Goal: Information Seeking & Learning: Learn about a topic

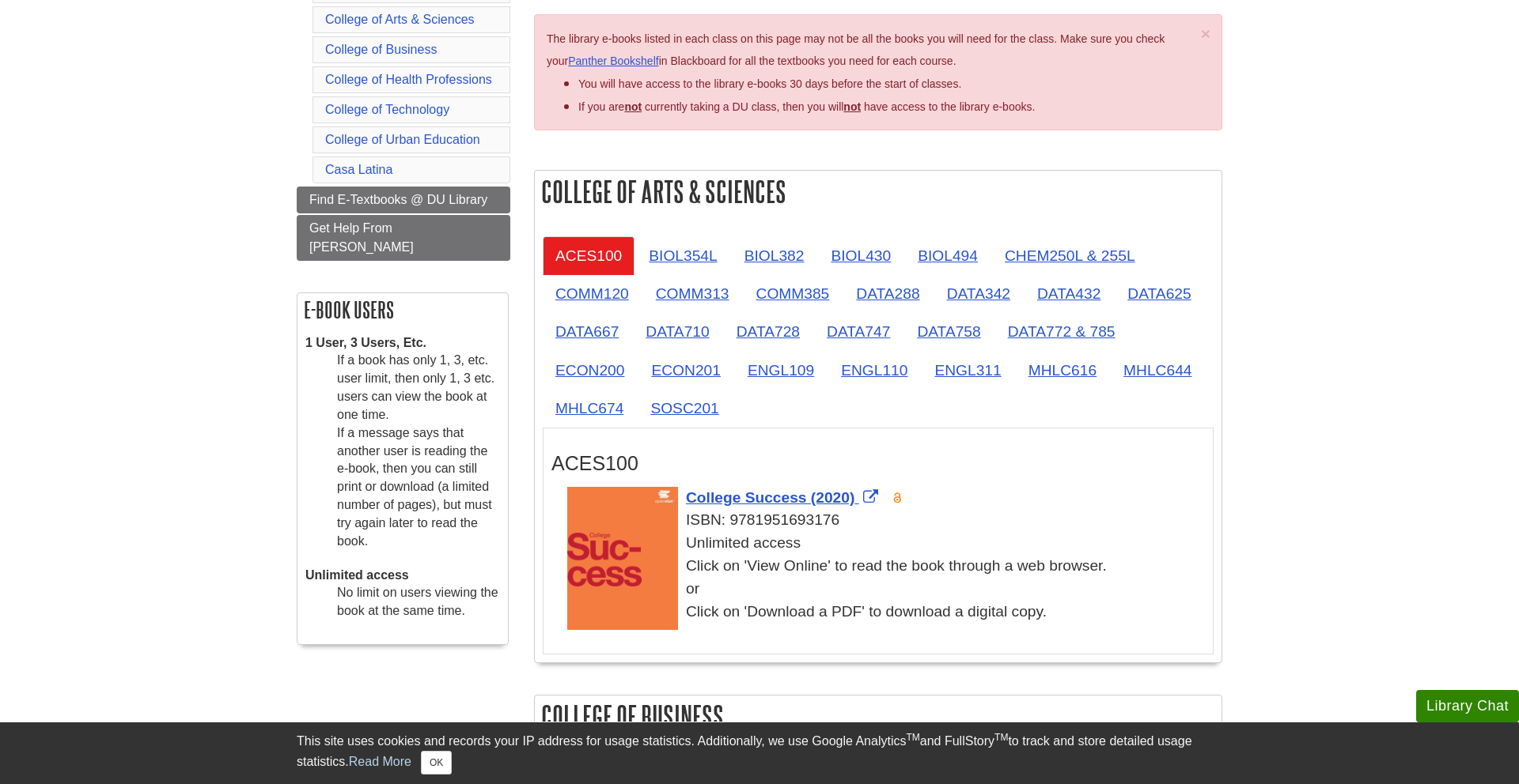
scroll to position [295, 0]
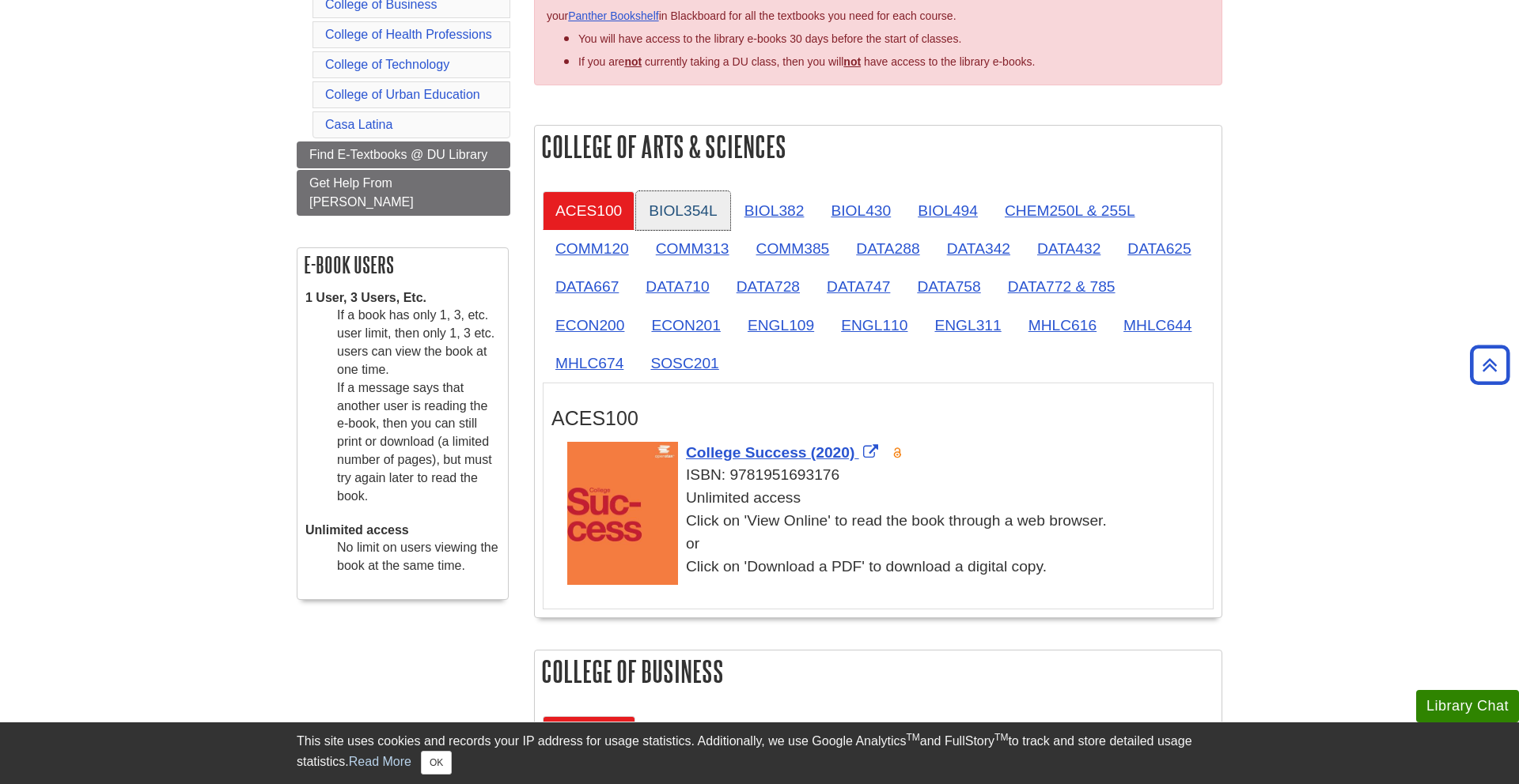
click at [708, 214] on link "BIOL354L" at bounding box center [682, 210] width 93 height 39
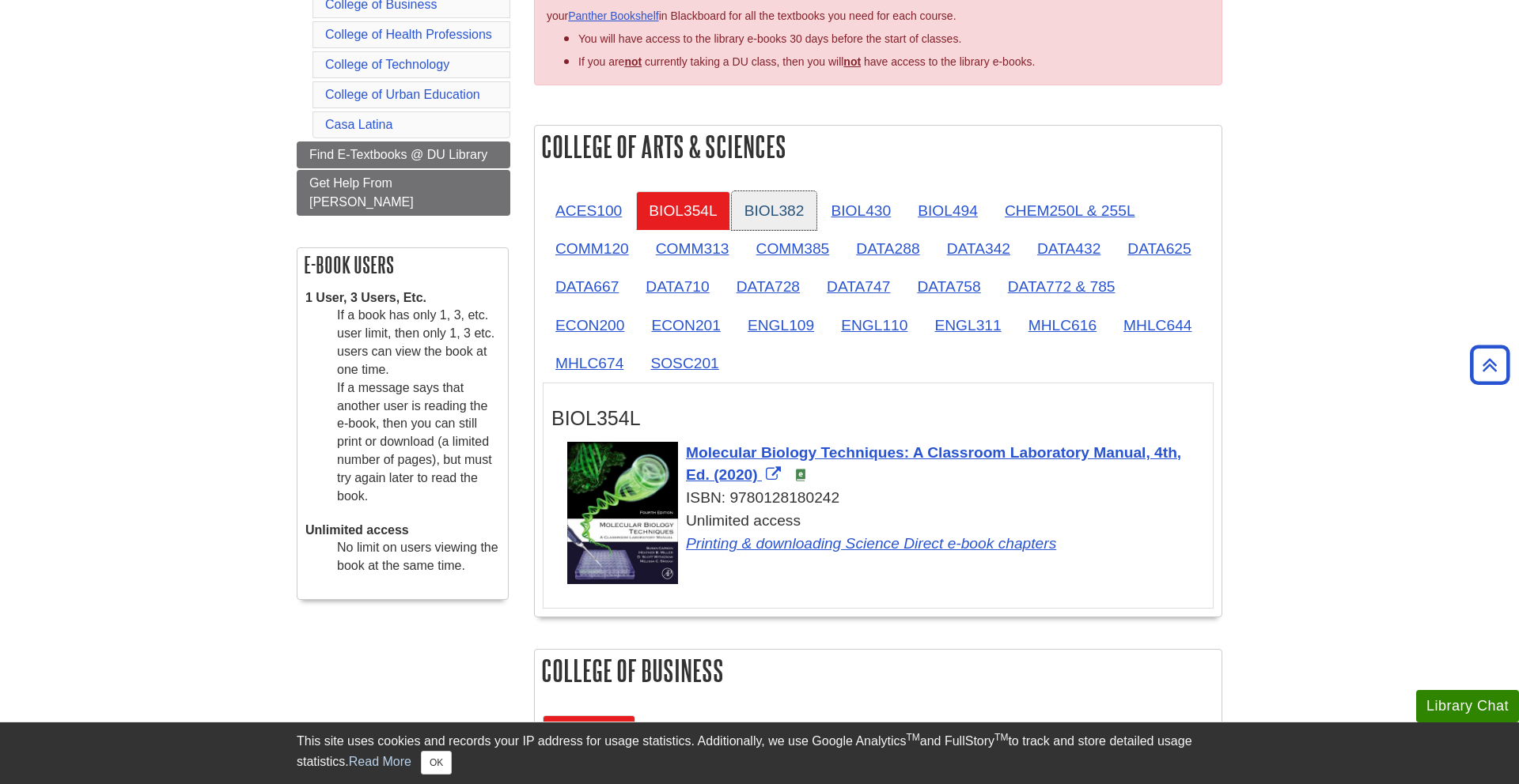
click at [780, 209] on link "BIOL382" at bounding box center [774, 210] width 85 height 39
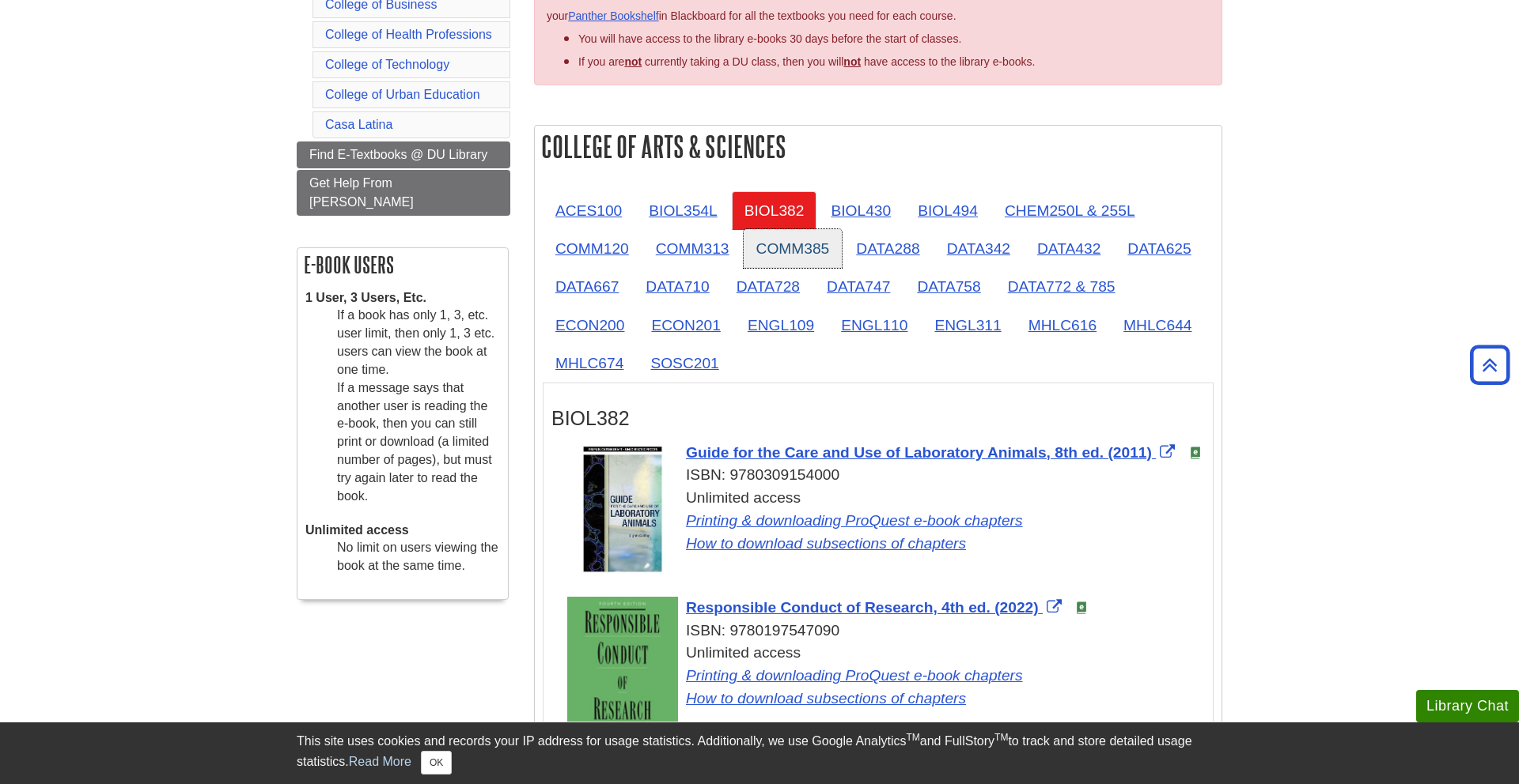
click at [790, 246] on link "COMM385" at bounding box center [793, 248] width 99 height 39
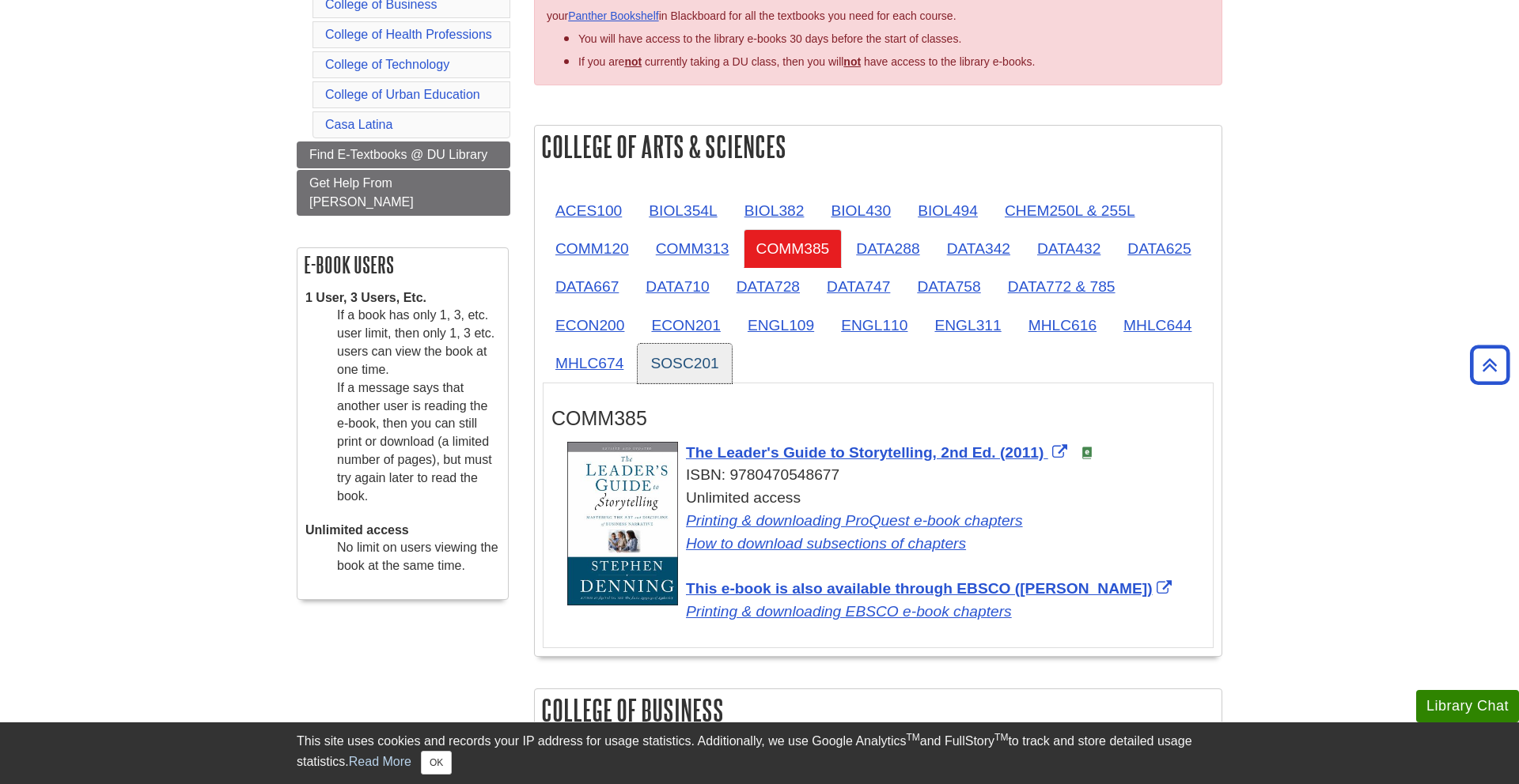
click at [689, 356] on link "SOSC201" at bounding box center [684, 363] width 93 height 39
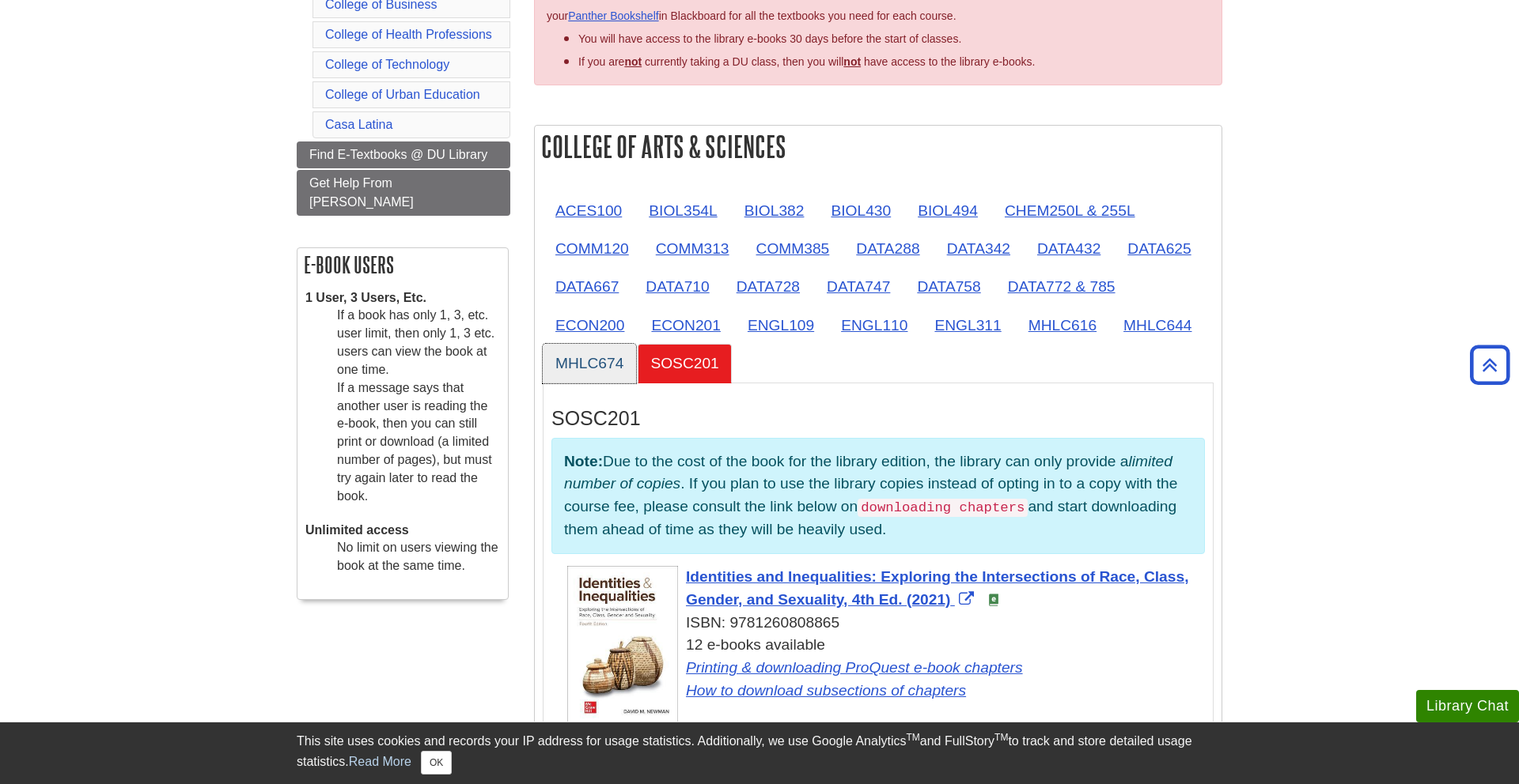
click at [597, 365] on link "MHLC674" at bounding box center [589, 363] width 93 height 39
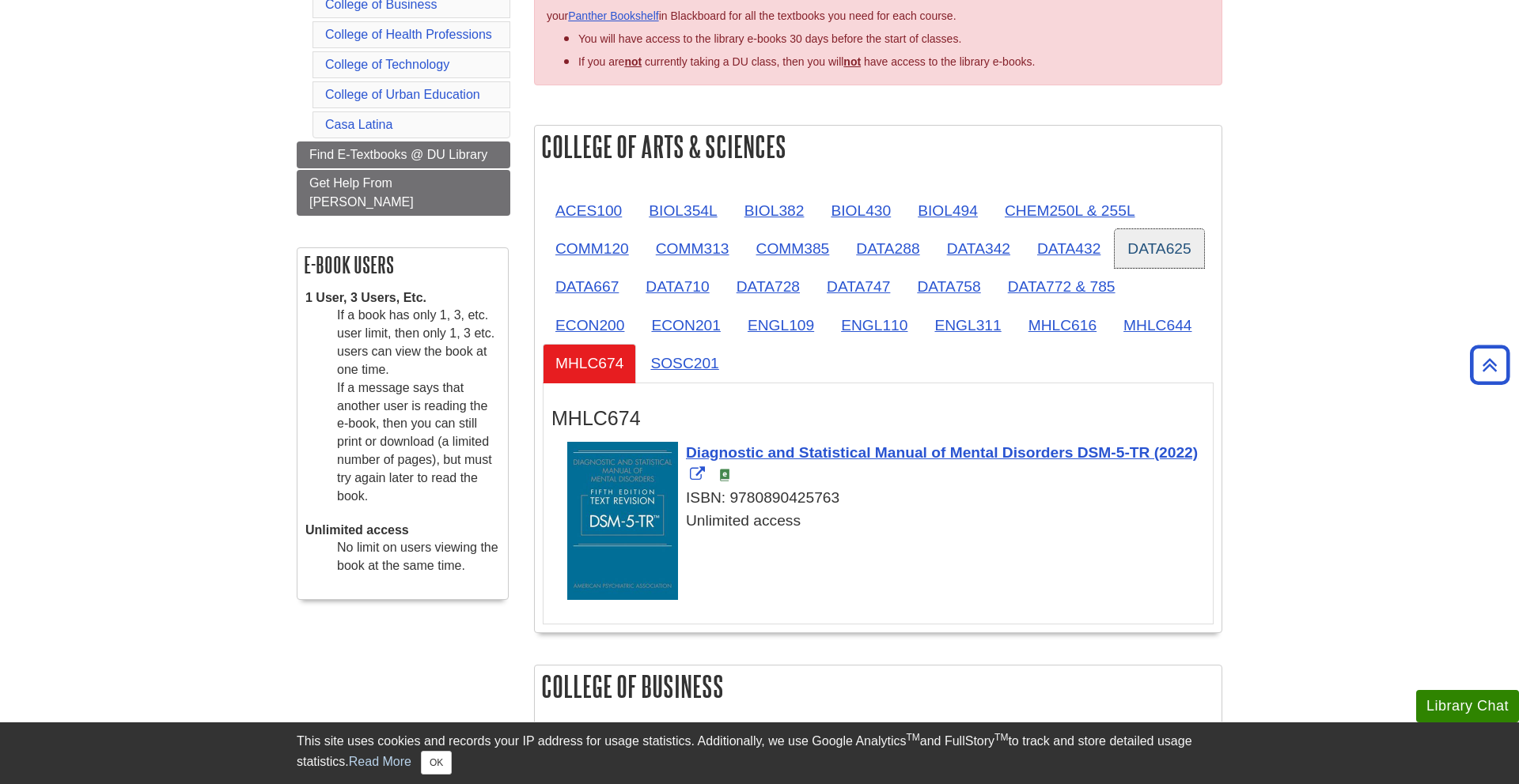
click at [1159, 241] on link "DATA625" at bounding box center [1159, 248] width 89 height 39
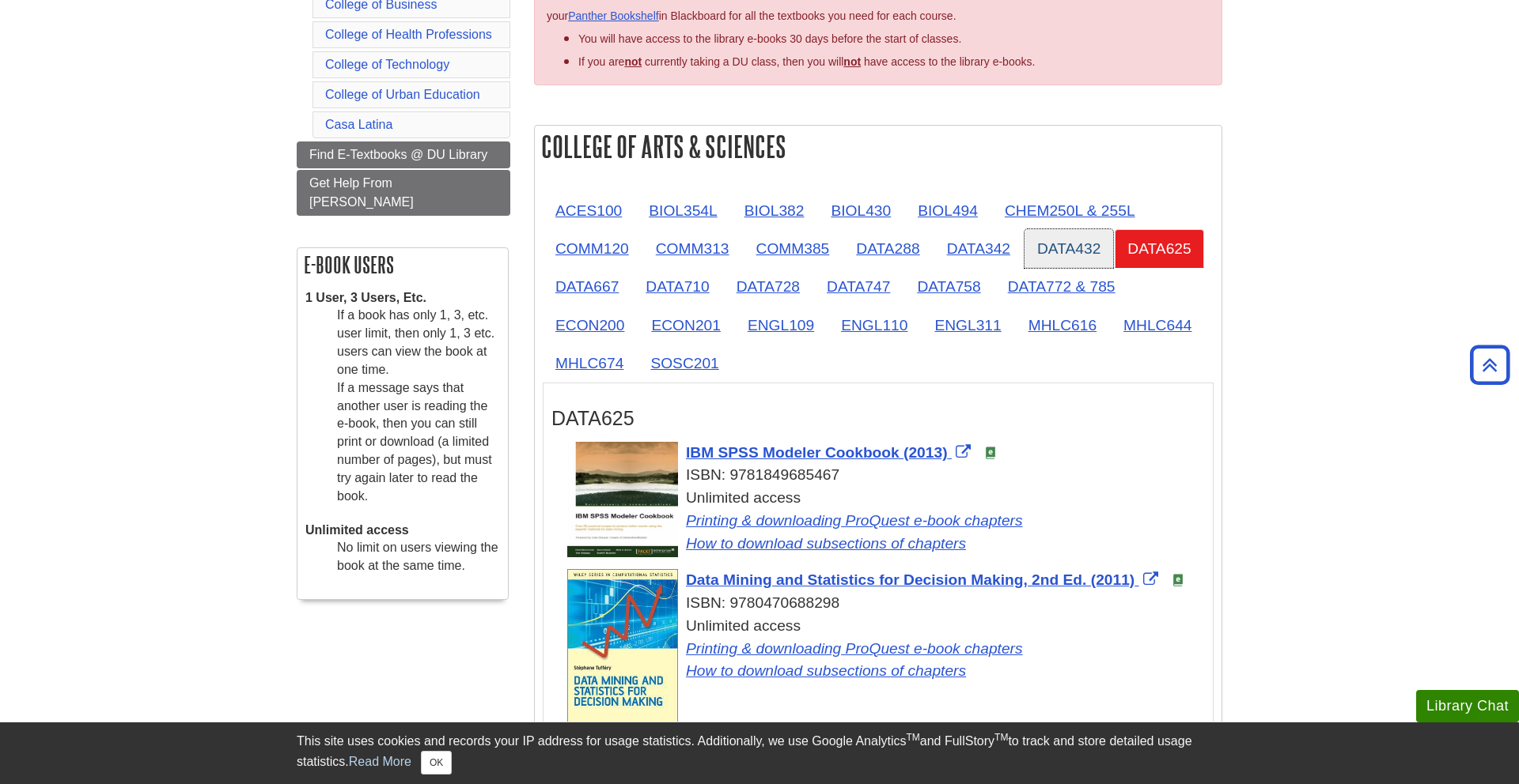
click at [1112, 265] on link "DATA432" at bounding box center [1069, 248] width 89 height 39
click at [1092, 233] on link "DATA432" at bounding box center [1069, 248] width 89 height 39
click at [972, 270] on link "DATA758" at bounding box center [949, 286] width 89 height 39
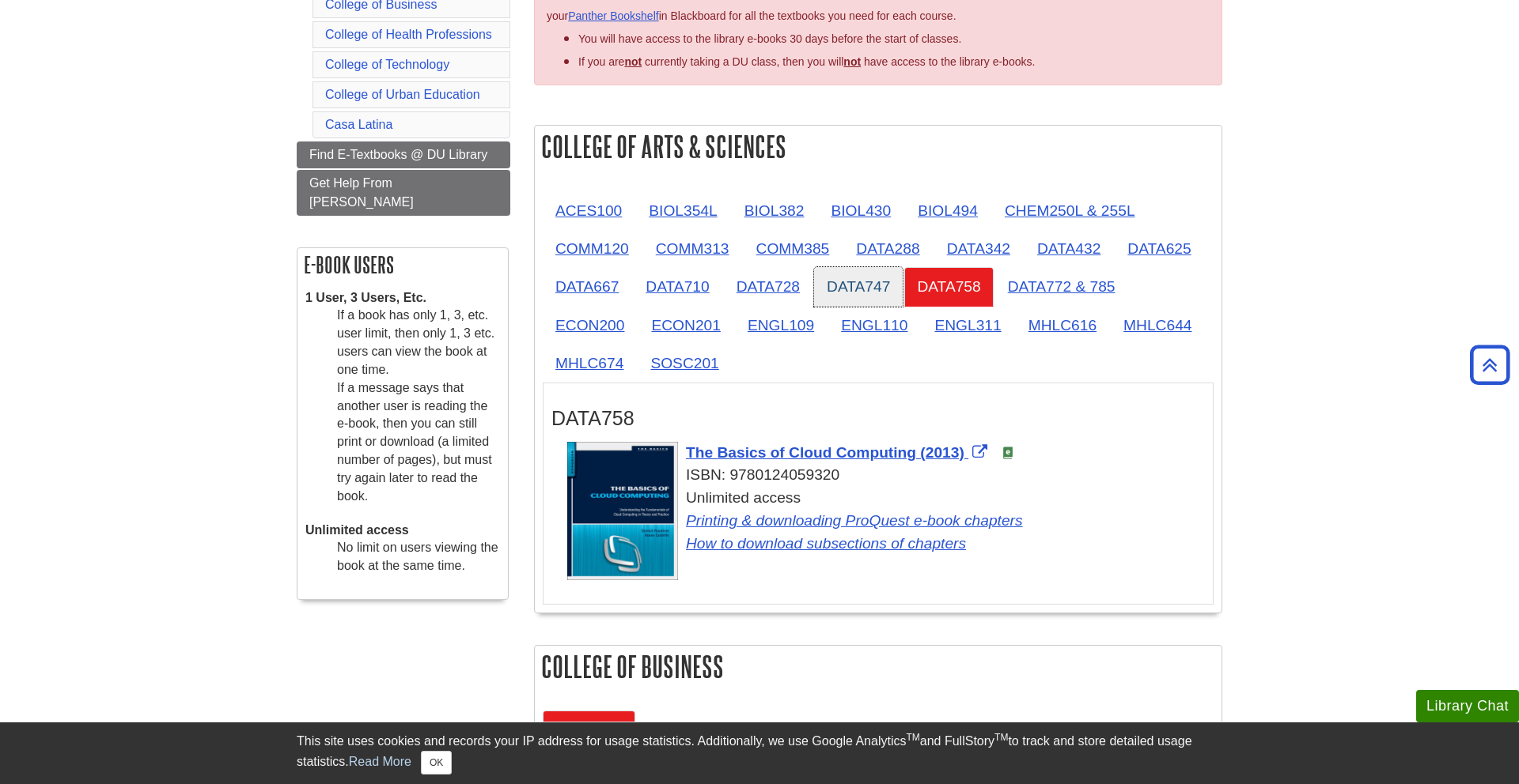
click at [845, 276] on link "DATA747" at bounding box center [859, 286] width 89 height 39
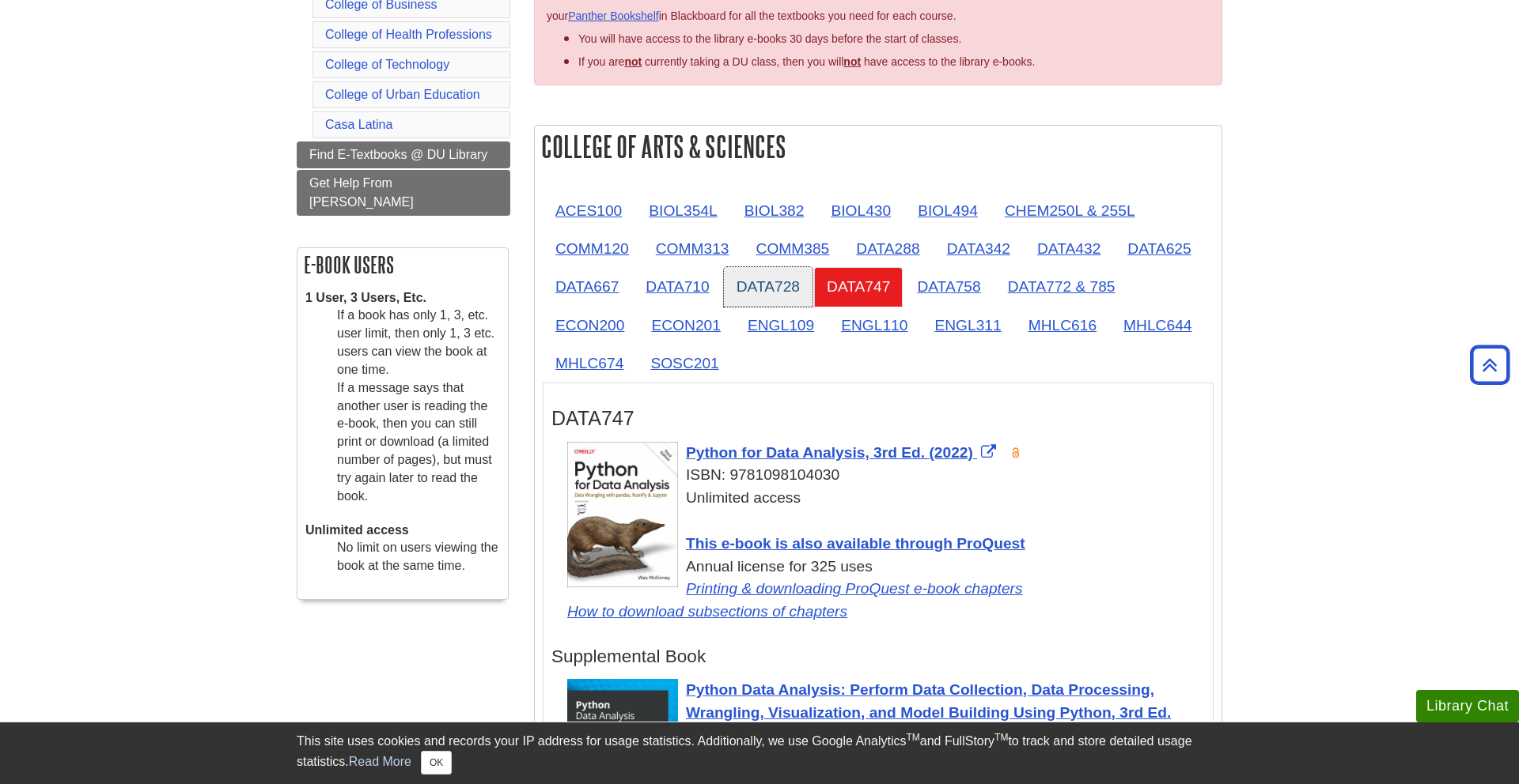
click at [725, 276] on link "DATA728" at bounding box center [768, 286] width 89 height 39
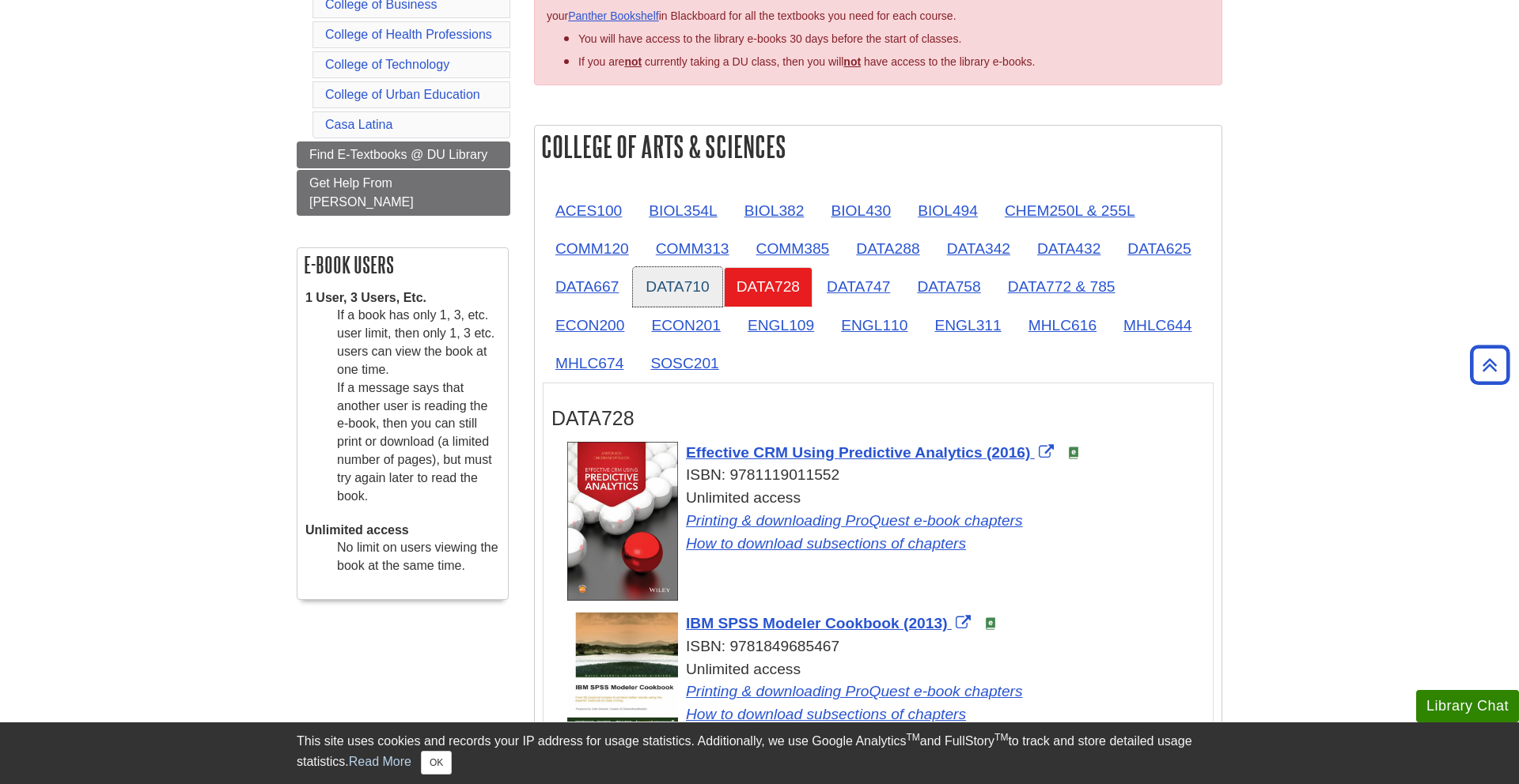
click at [644, 274] on link "DATA710" at bounding box center [677, 286] width 89 height 39
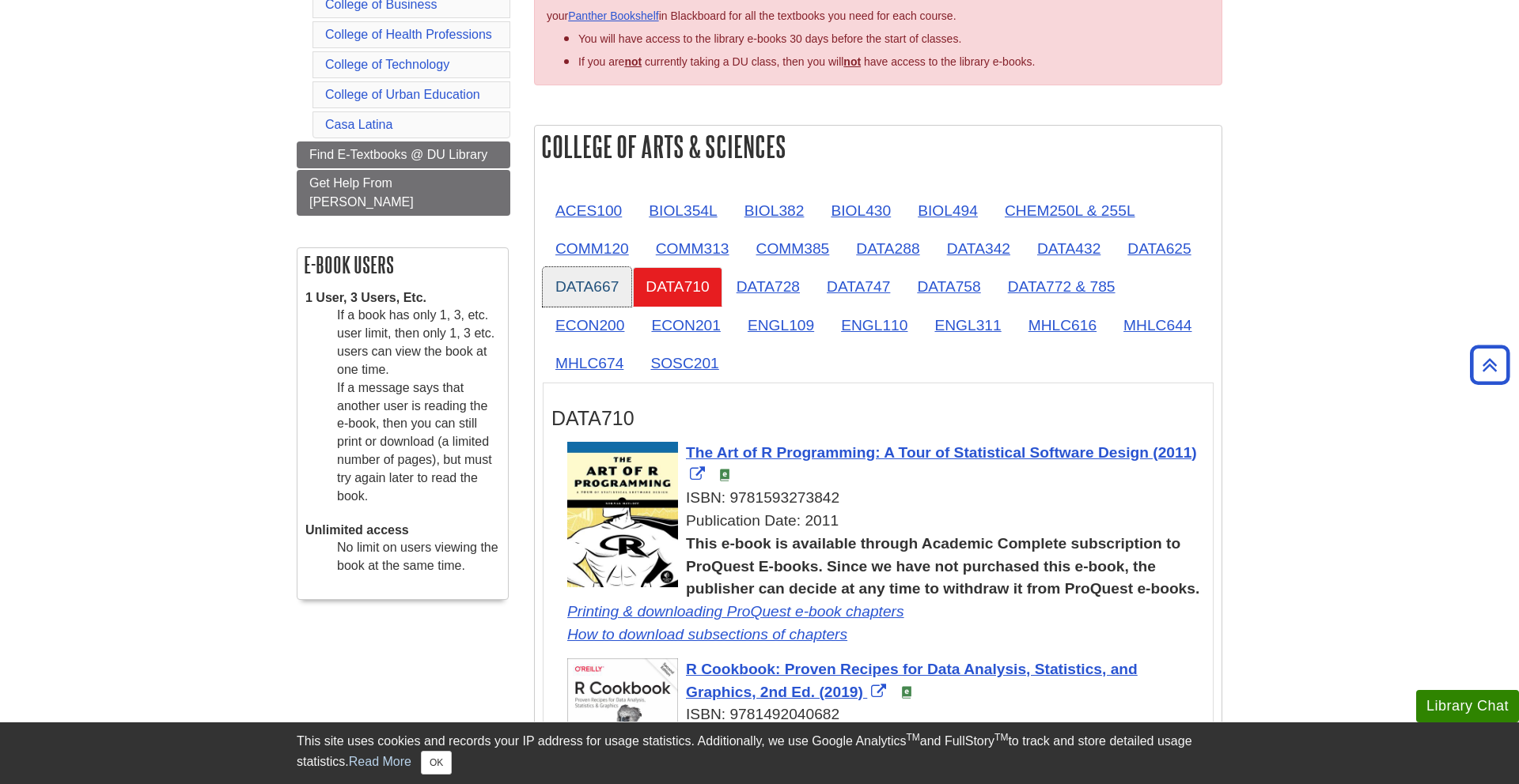
click at [565, 273] on link "DATA667" at bounding box center [588, 286] width 89 height 39
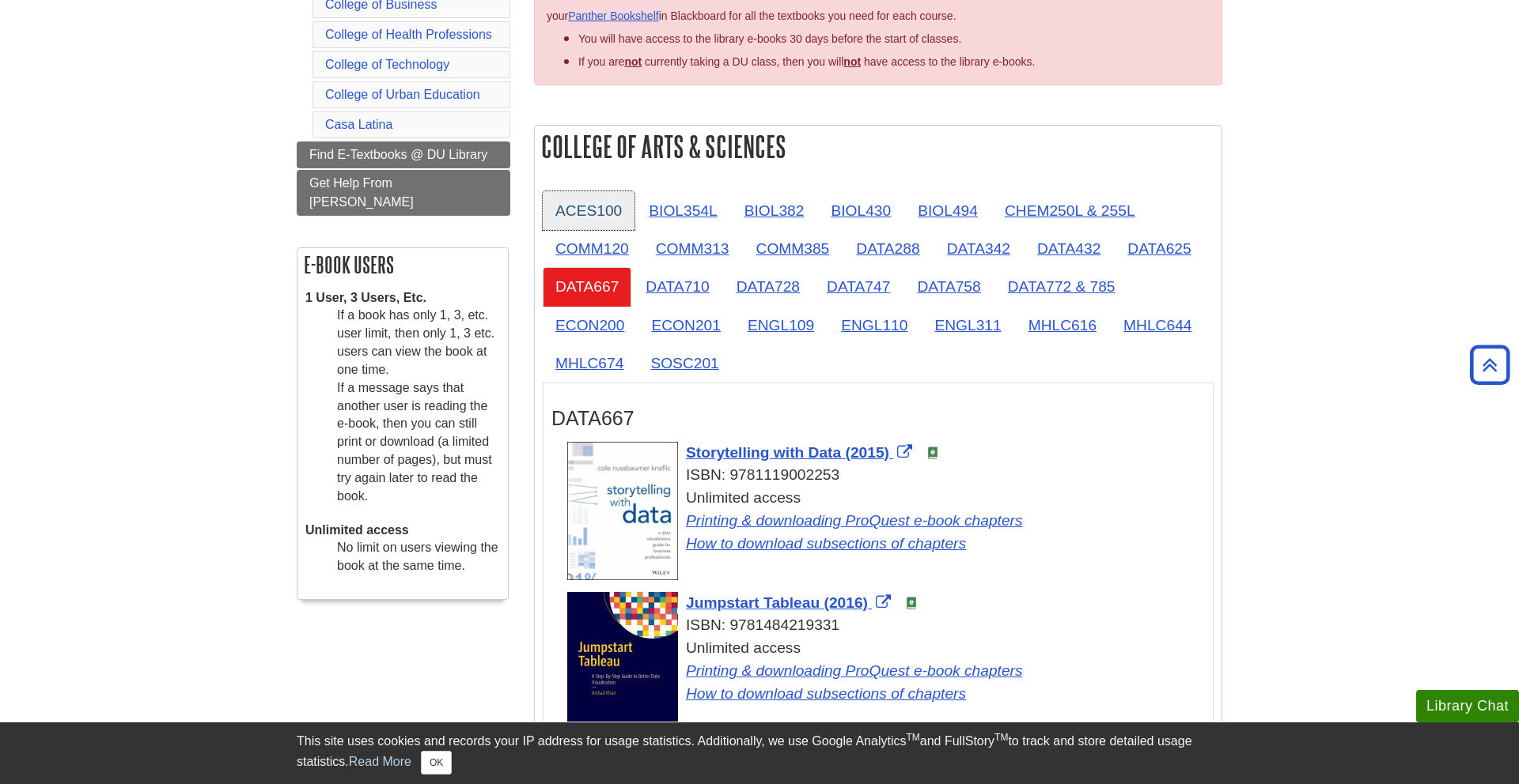
click at [571, 226] on link "ACES100" at bounding box center [589, 210] width 92 height 39
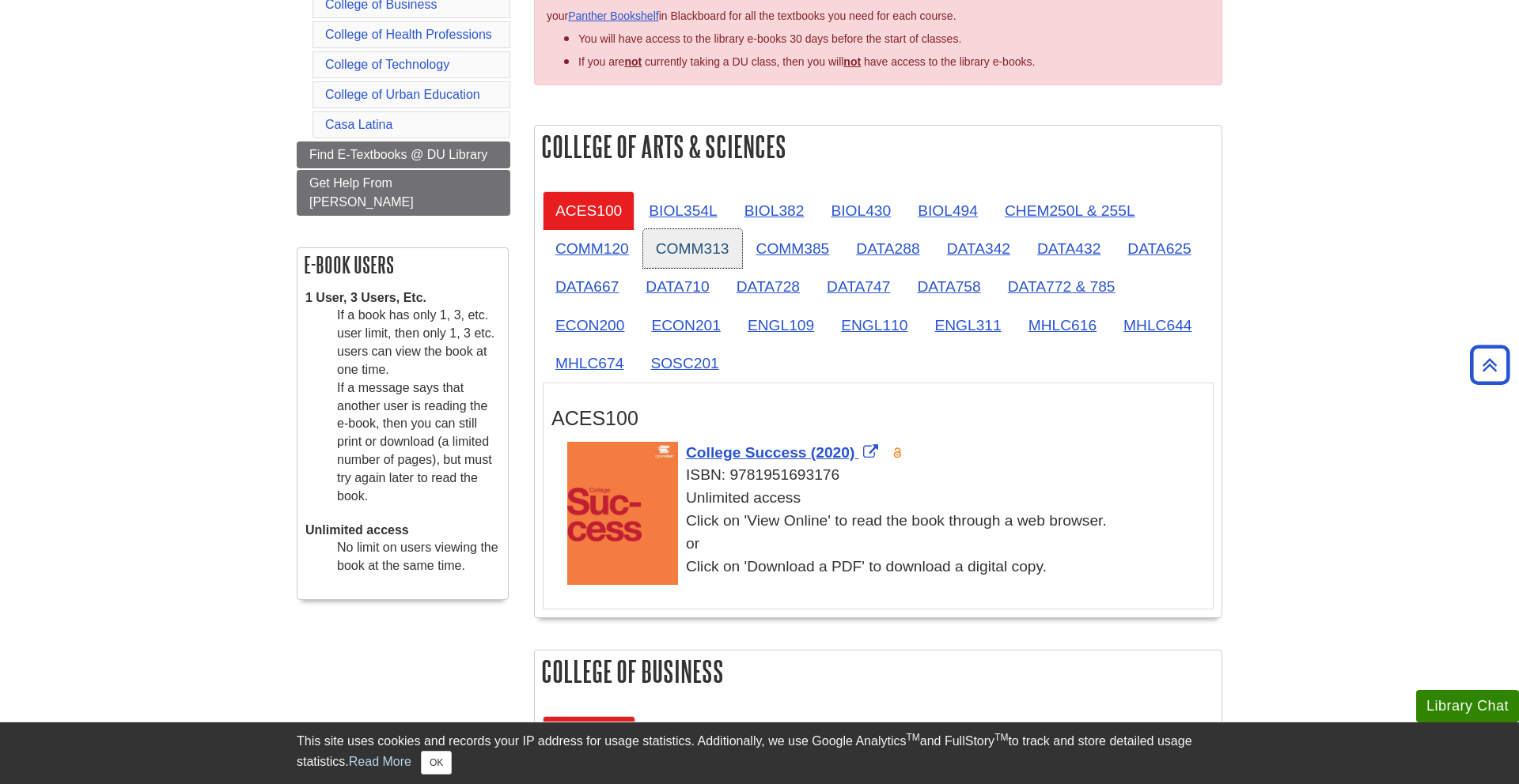
click at [666, 233] on link "COMM313" at bounding box center [692, 248] width 99 height 39
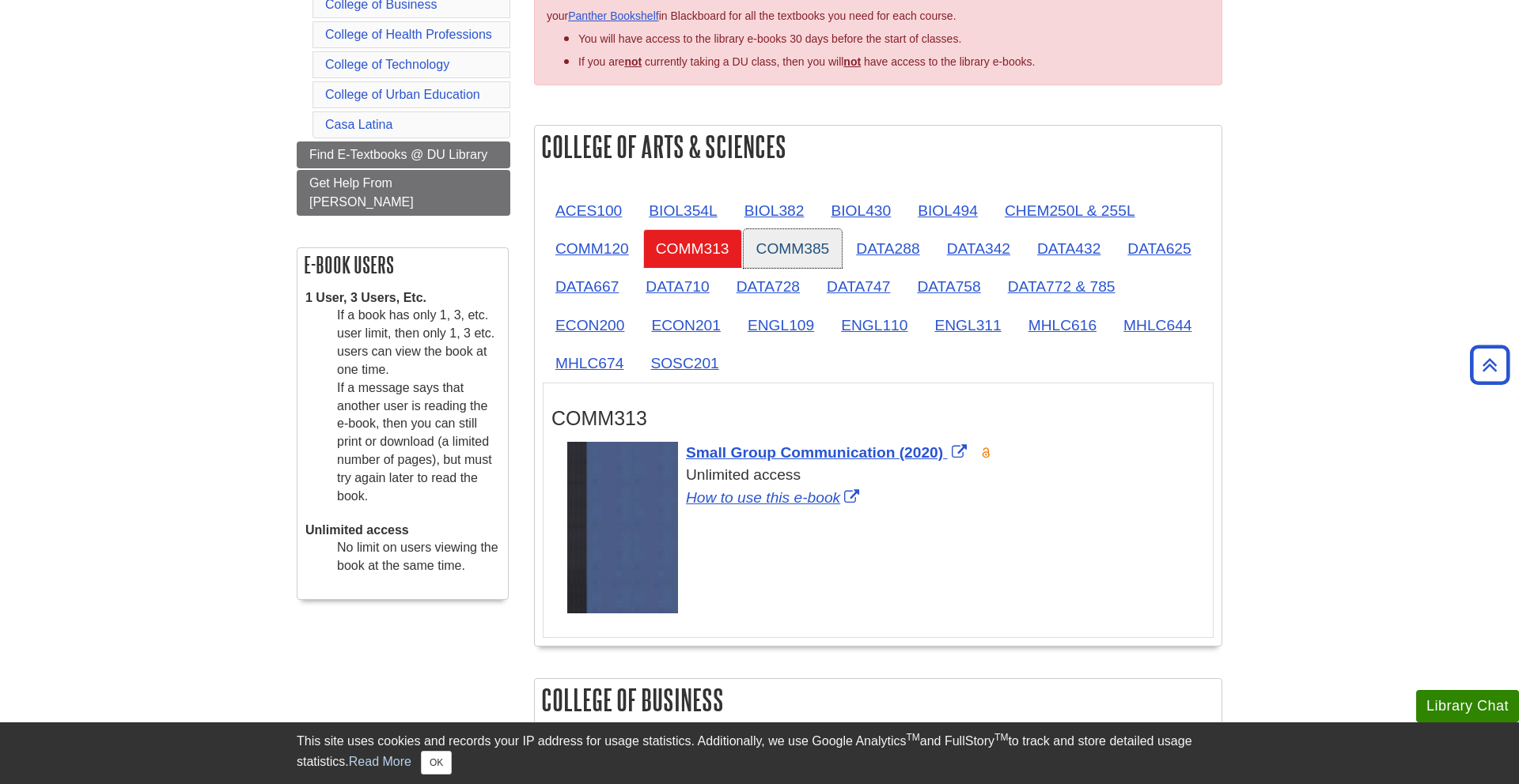
click at [747, 231] on link "COMM385" at bounding box center [793, 248] width 99 height 39
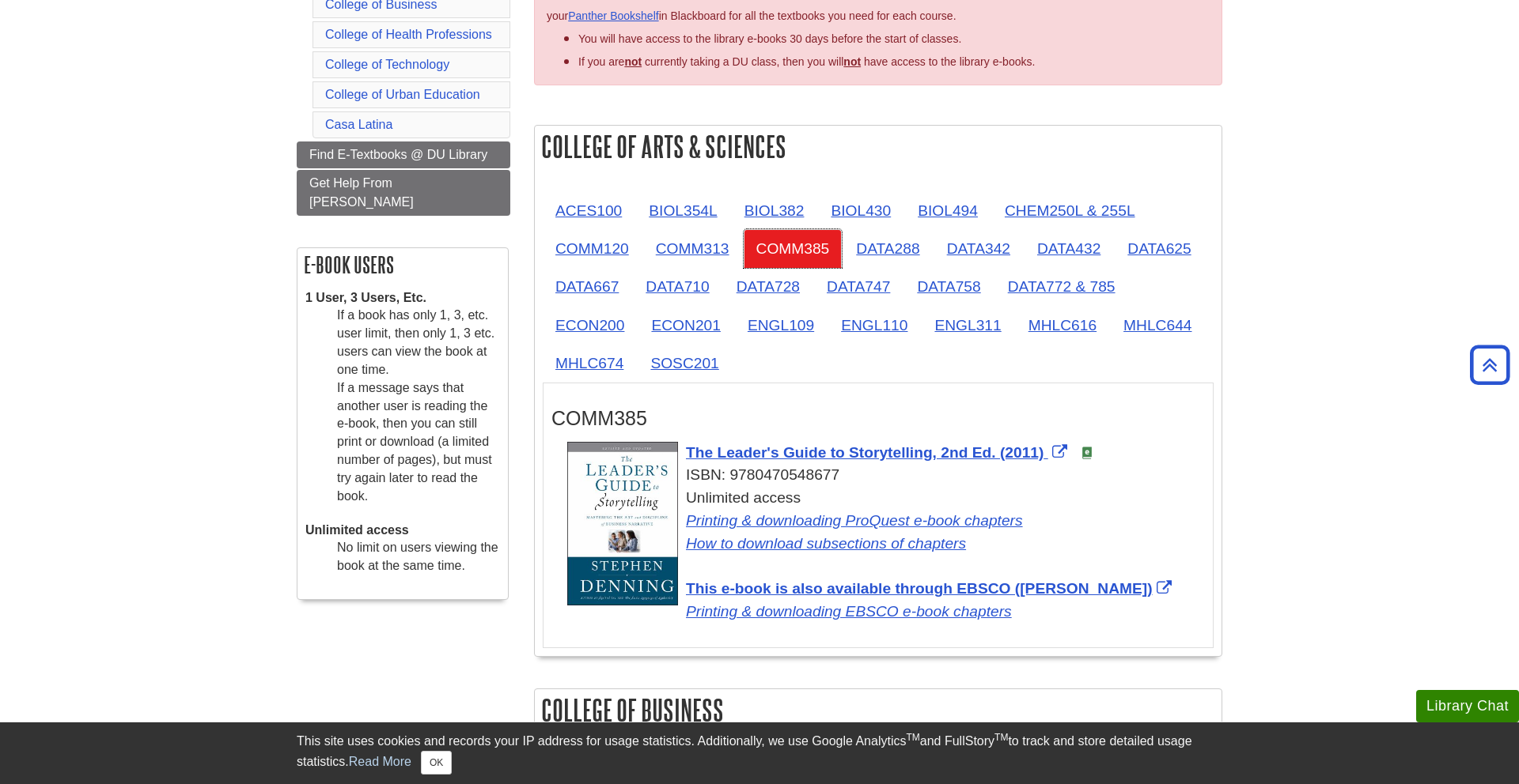
click at [838, 238] on link "COMM385" at bounding box center [793, 248] width 99 height 39
click at [867, 234] on link "DATA288" at bounding box center [888, 248] width 89 height 39
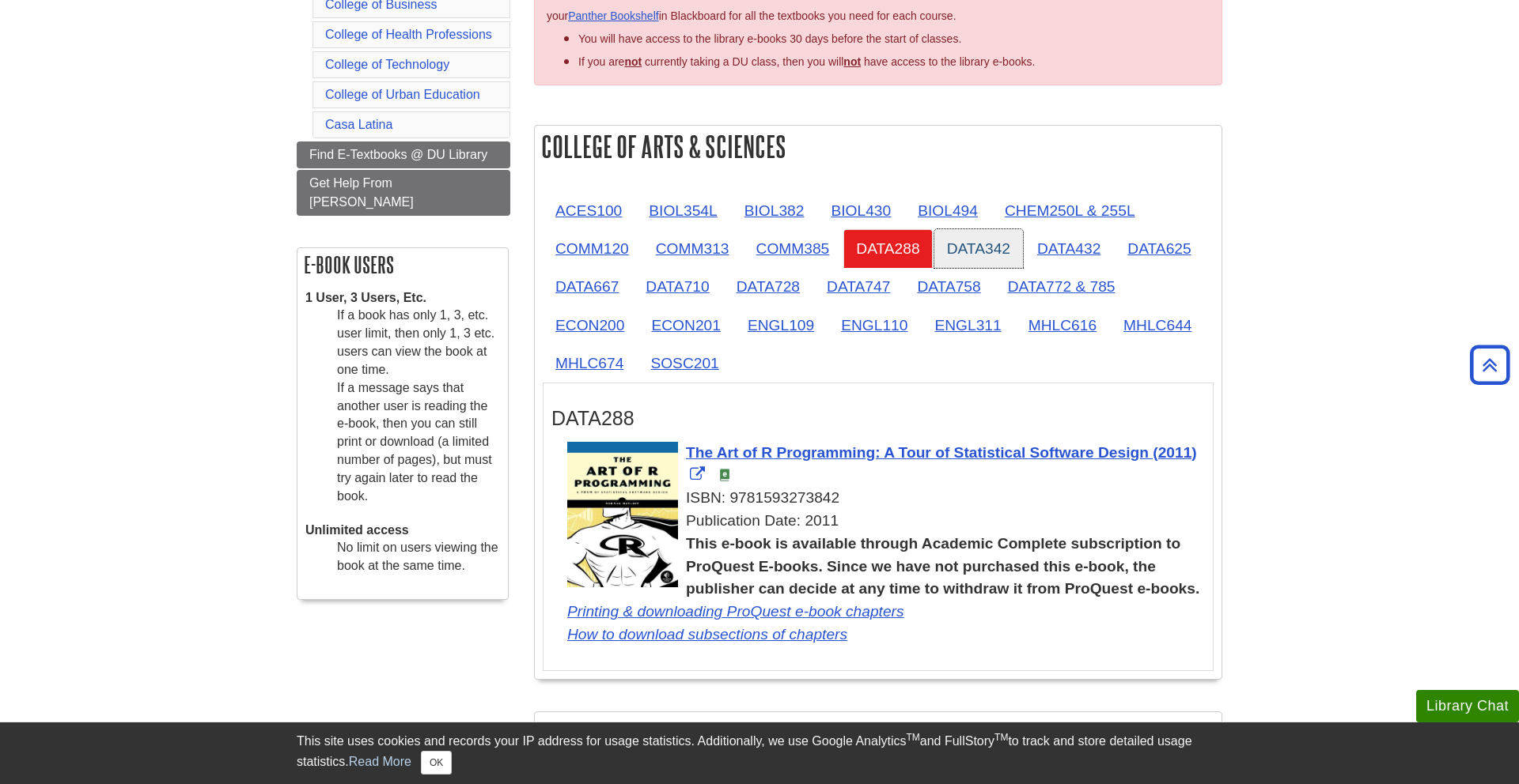
click at [991, 238] on link "DATA342" at bounding box center [979, 248] width 89 height 39
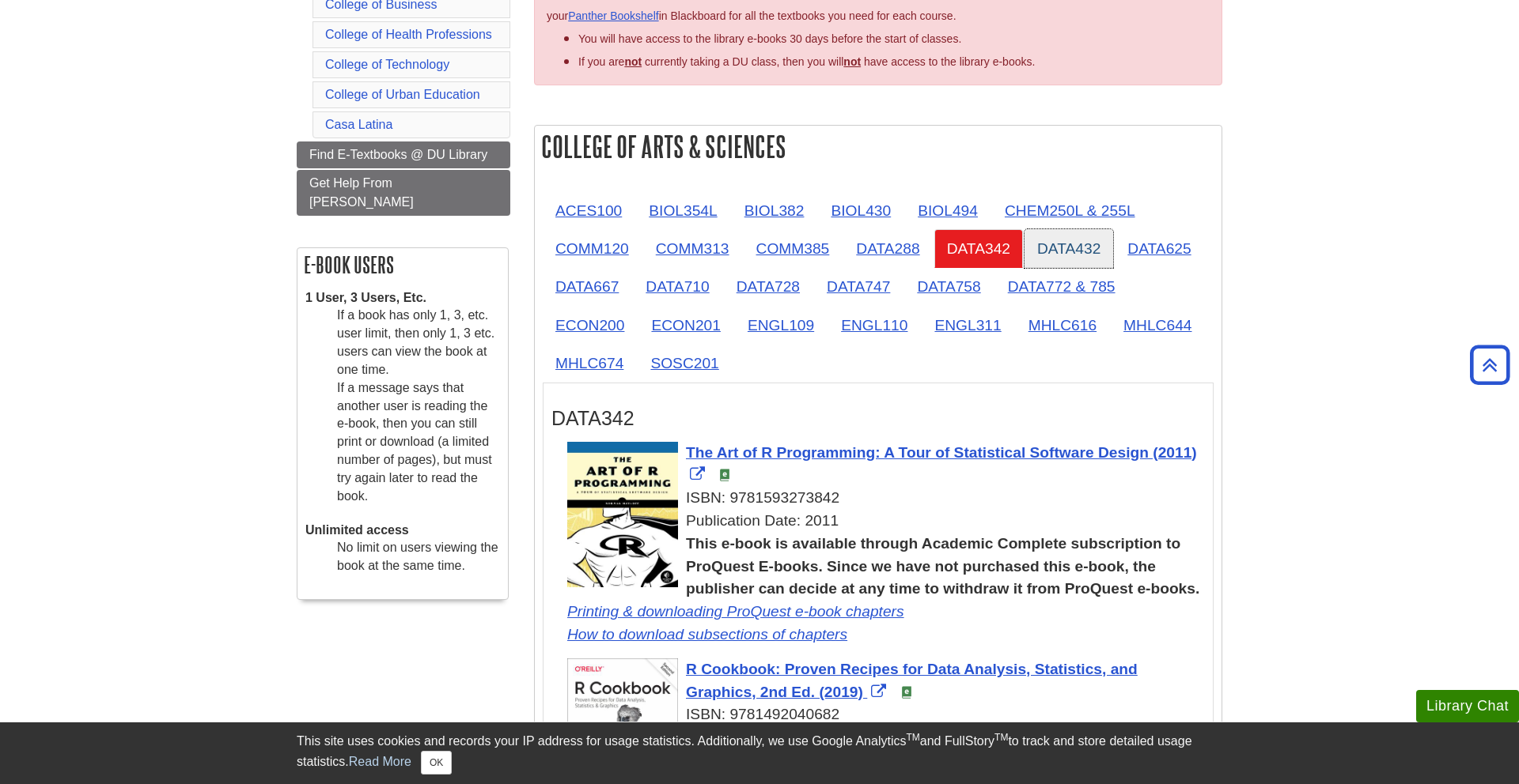
click at [1082, 255] on link "DATA432" at bounding box center [1069, 248] width 89 height 39
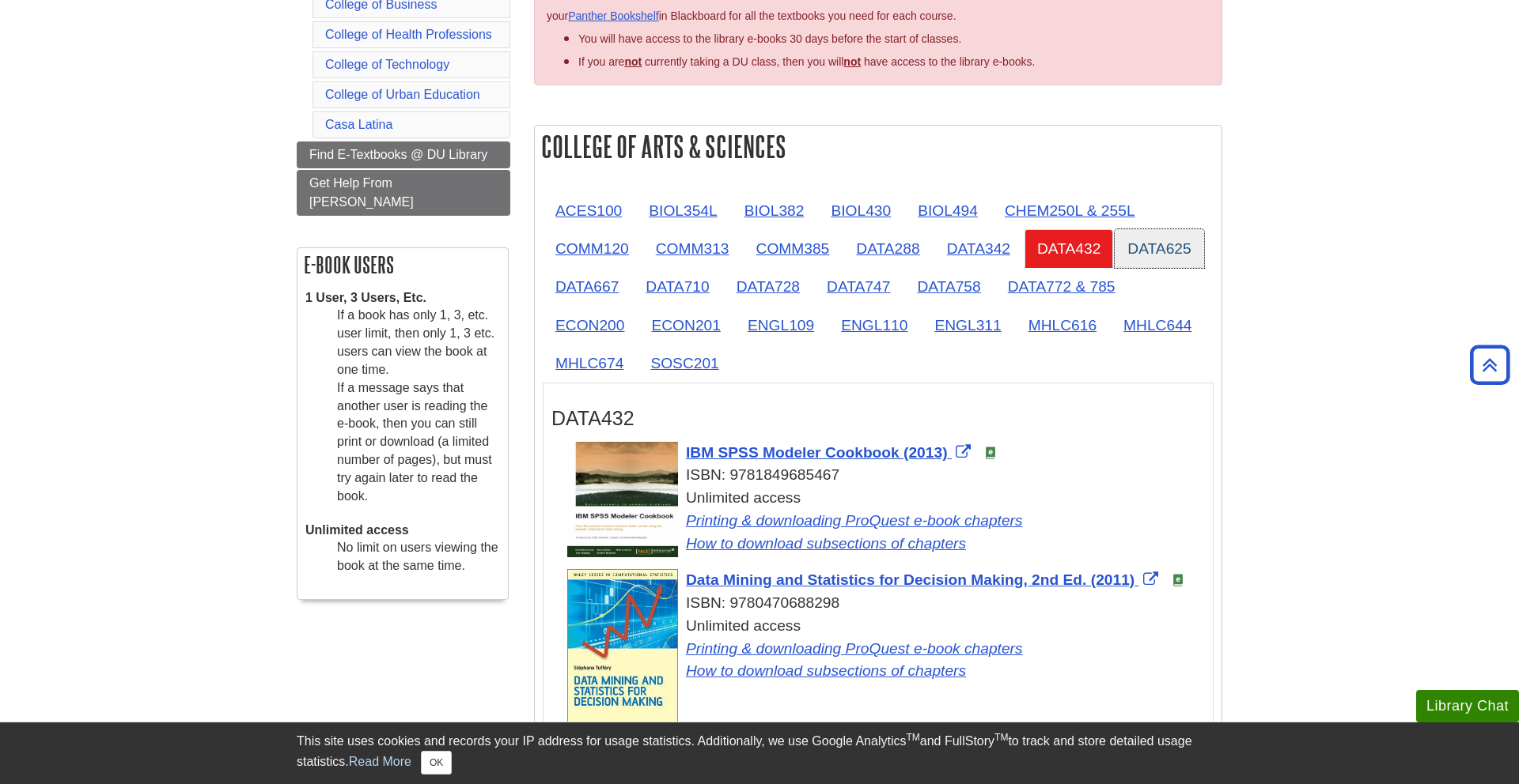
click at [1158, 256] on link "DATA625" at bounding box center [1159, 248] width 89 height 39
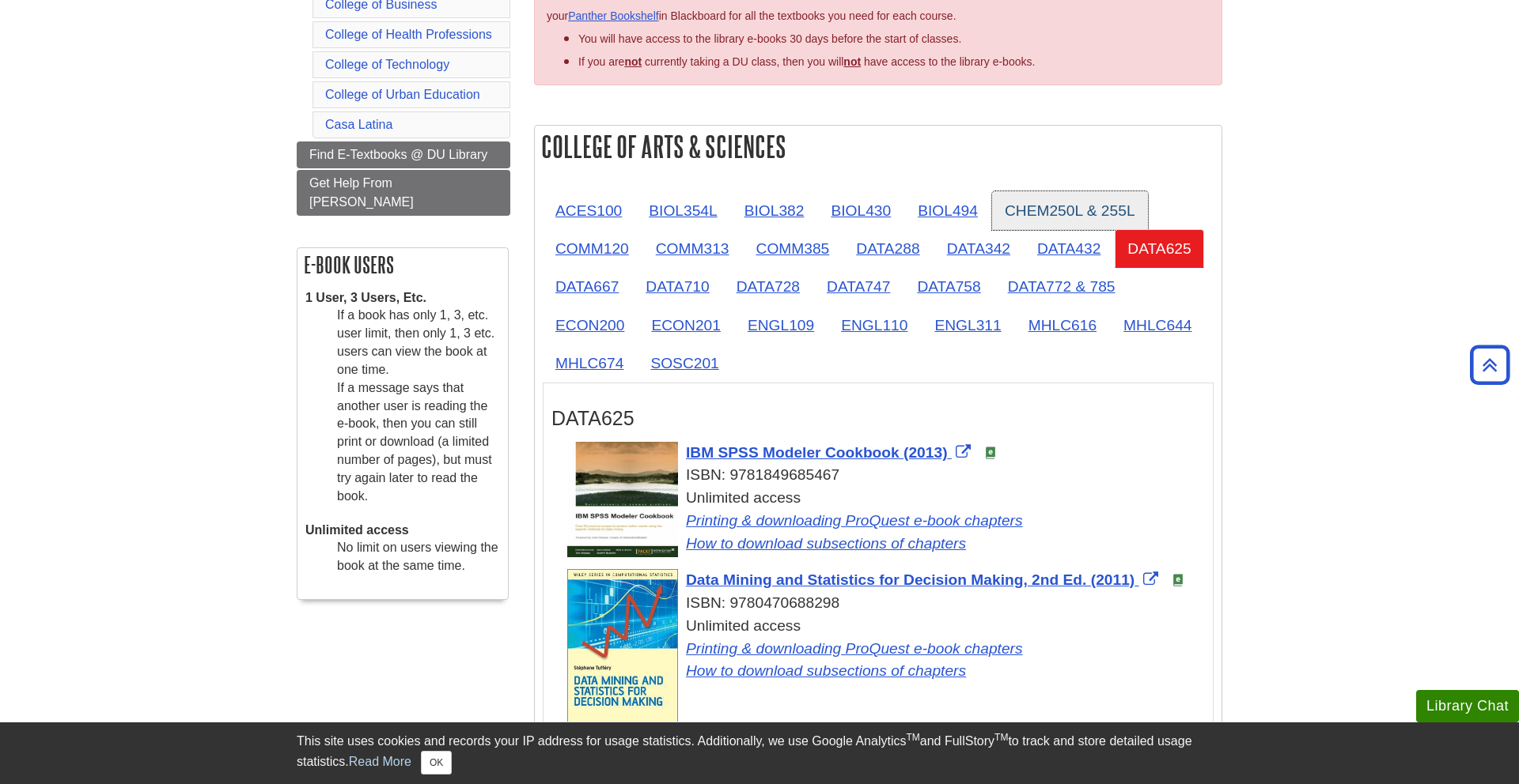
click at [1084, 216] on link "CHEM250L & 255L" at bounding box center [1070, 210] width 156 height 39
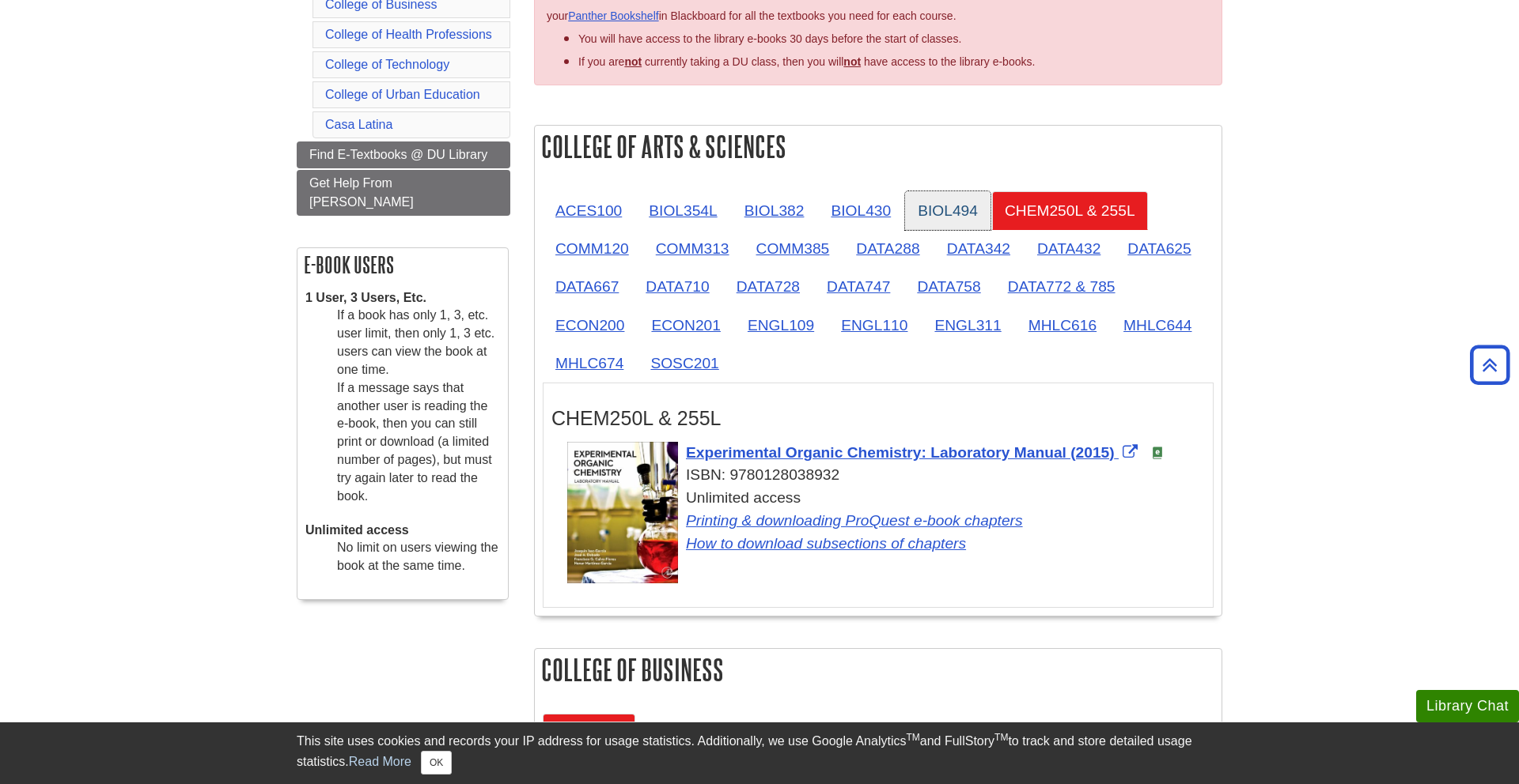
click at [960, 219] on link "BIOL494" at bounding box center [948, 210] width 85 height 39
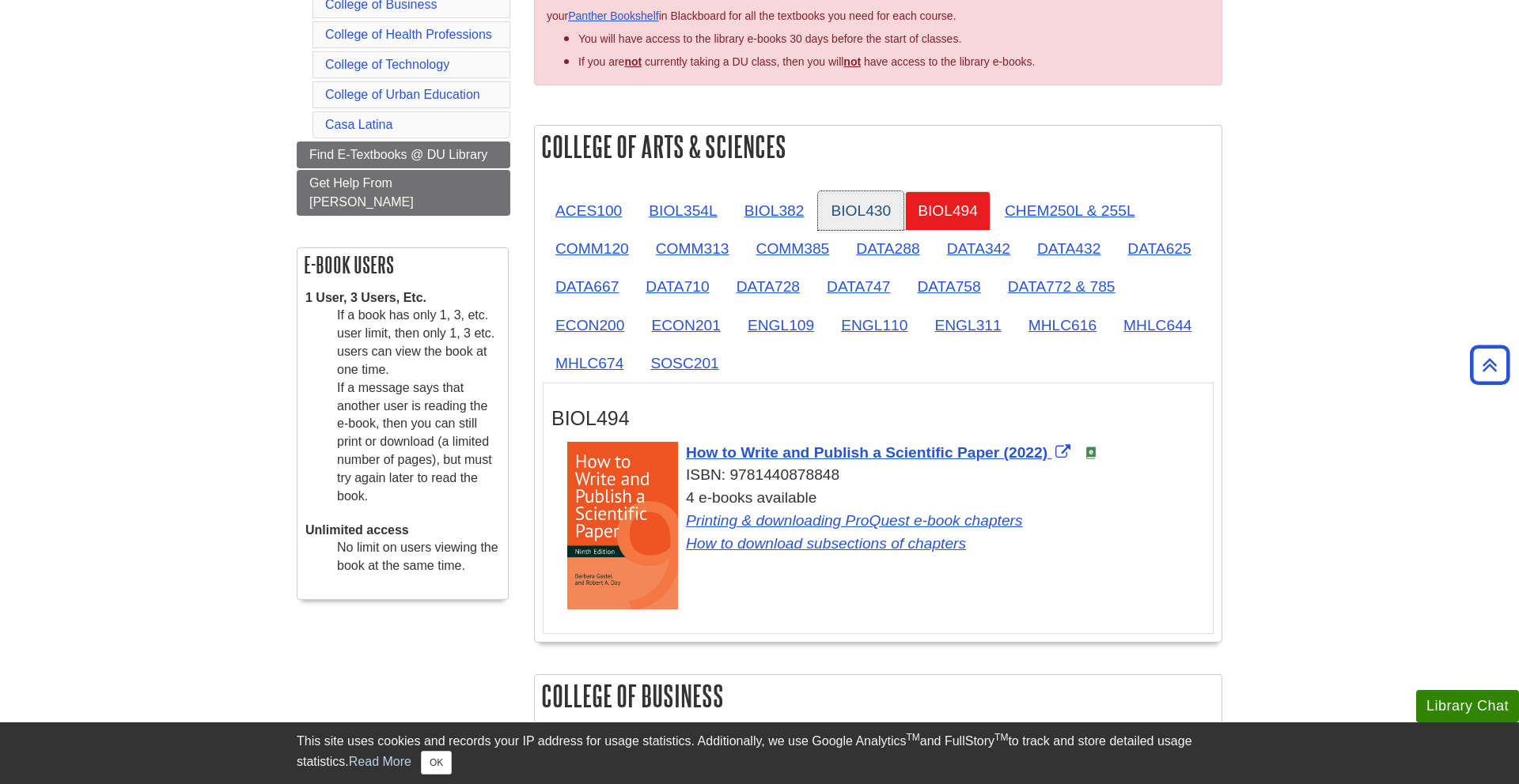
click at [859, 219] on link "BIOL430" at bounding box center [861, 210] width 85 height 39
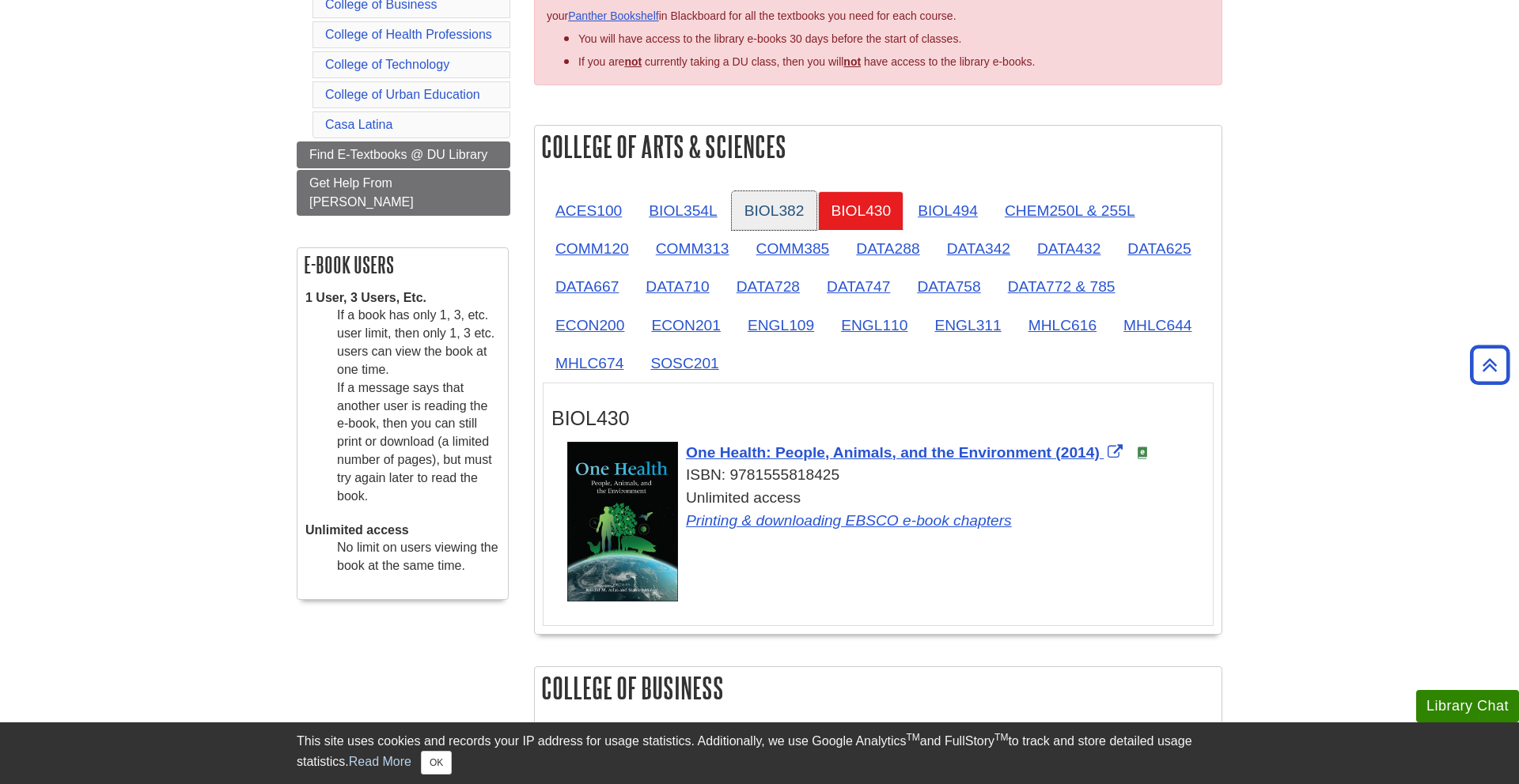
click at [736, 215] on link "BIOL382" at bounding box center [774, 210] width 85 height 39
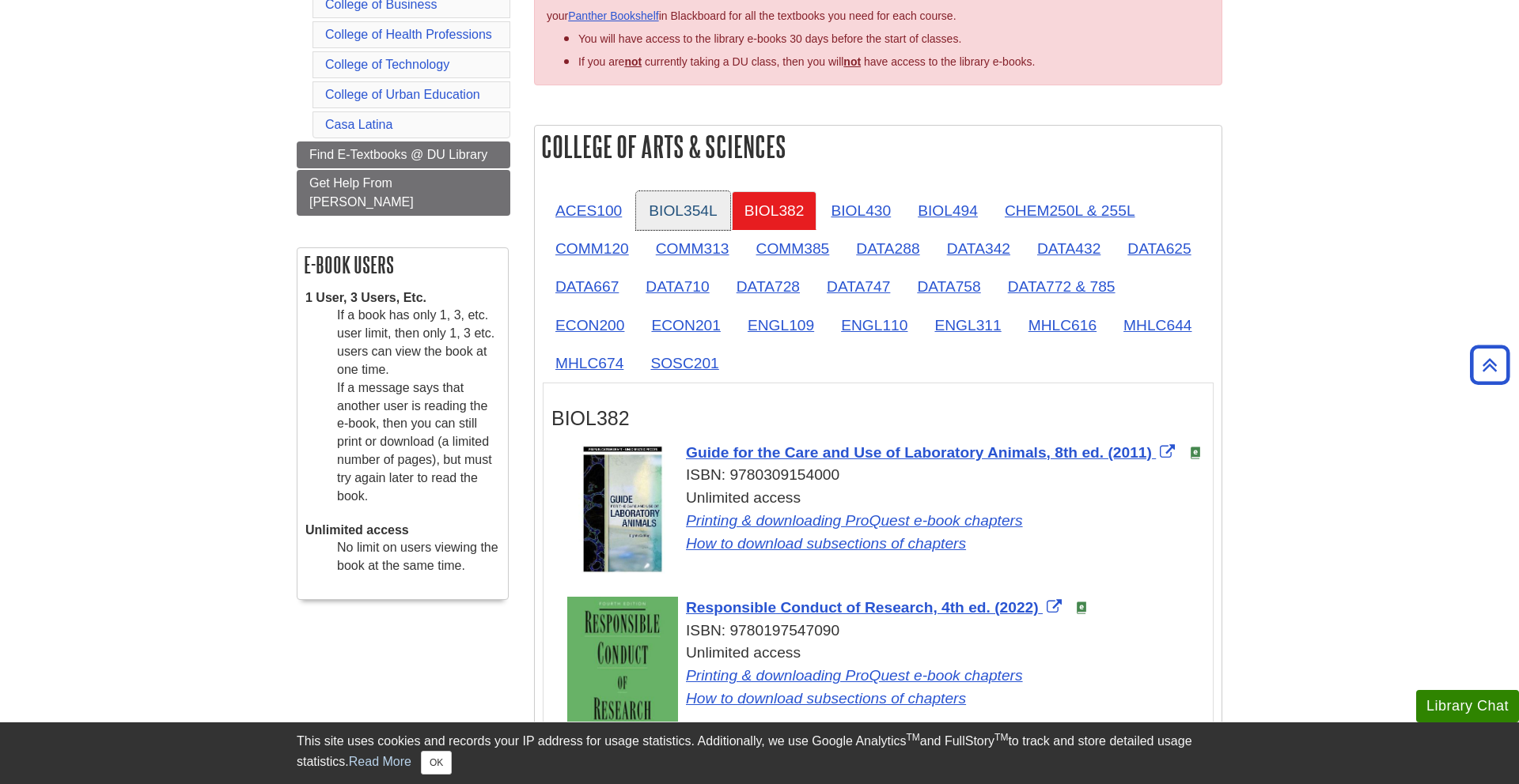
click at [643, 223] on link "BIOL354L" at bounding box center [682, 210] width 93 height 39
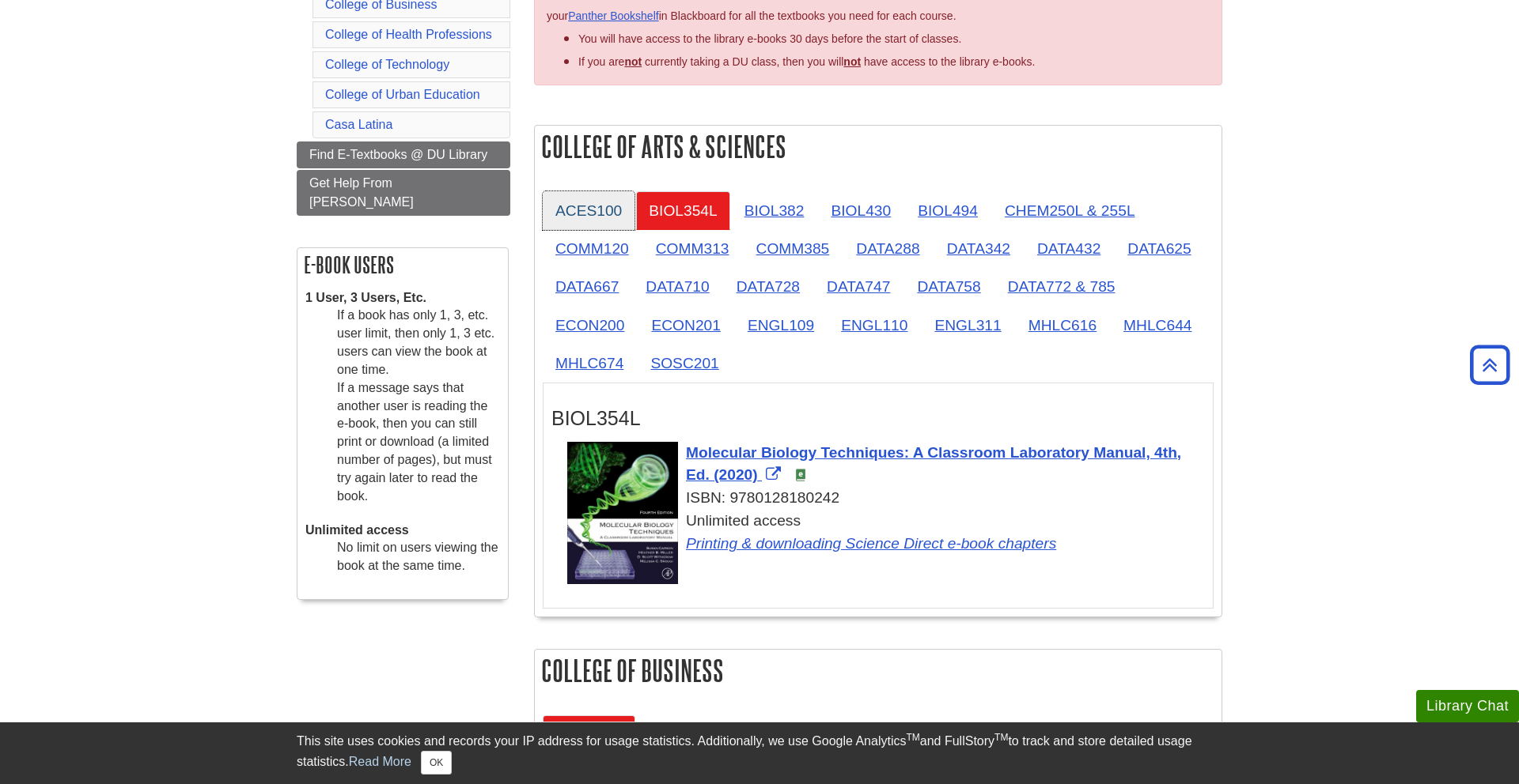
click at [596, 219] on link "ACES100" at bounding box center [589, 210] width 92 height 39
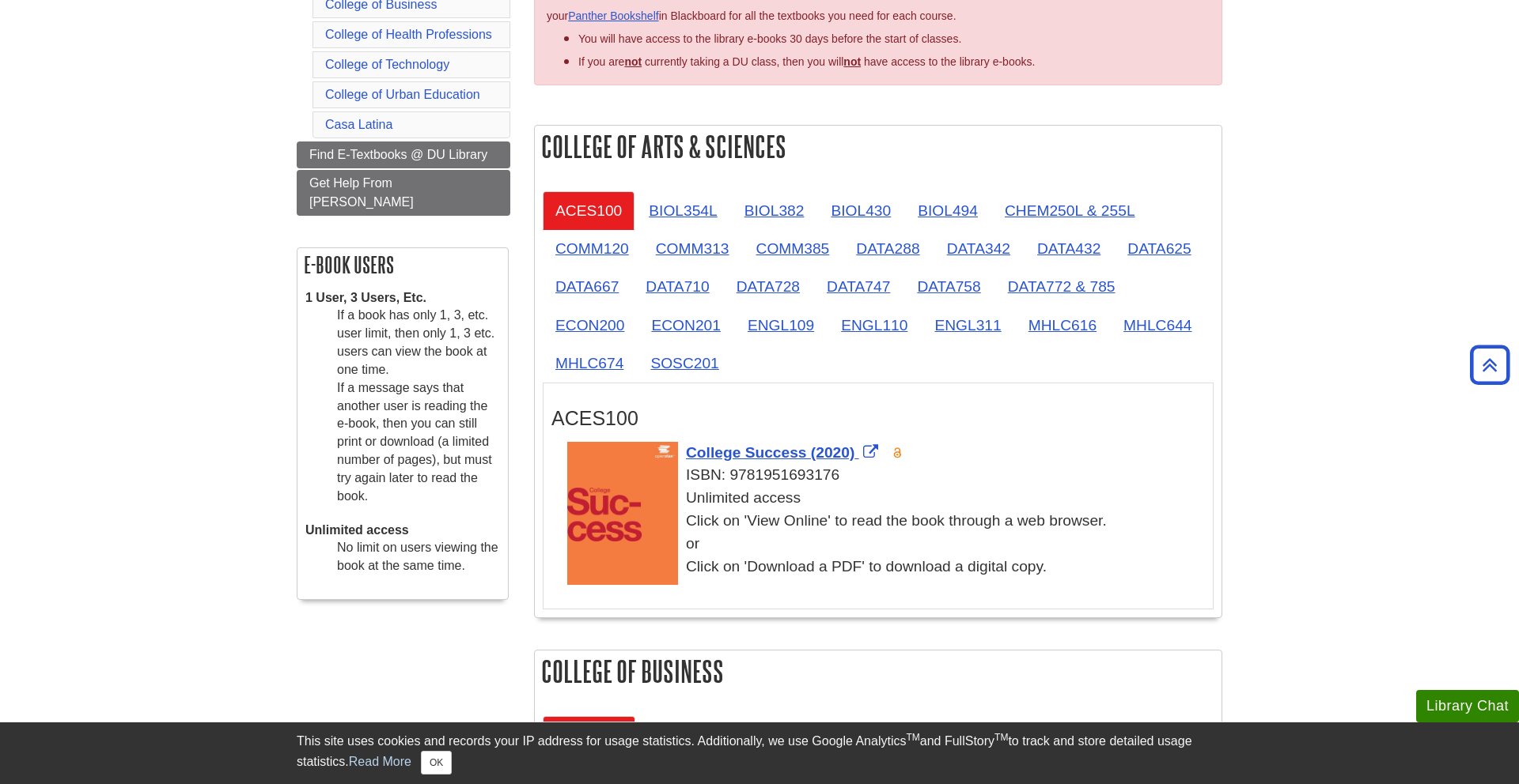
click at [661, 161] on h2 "College of Arts & Sciences" at bounding box center [878, 147] width 686 height 42
click at [679, 196] on link "BIOL354L" at bounding box center [682, 210] width 93 height 39
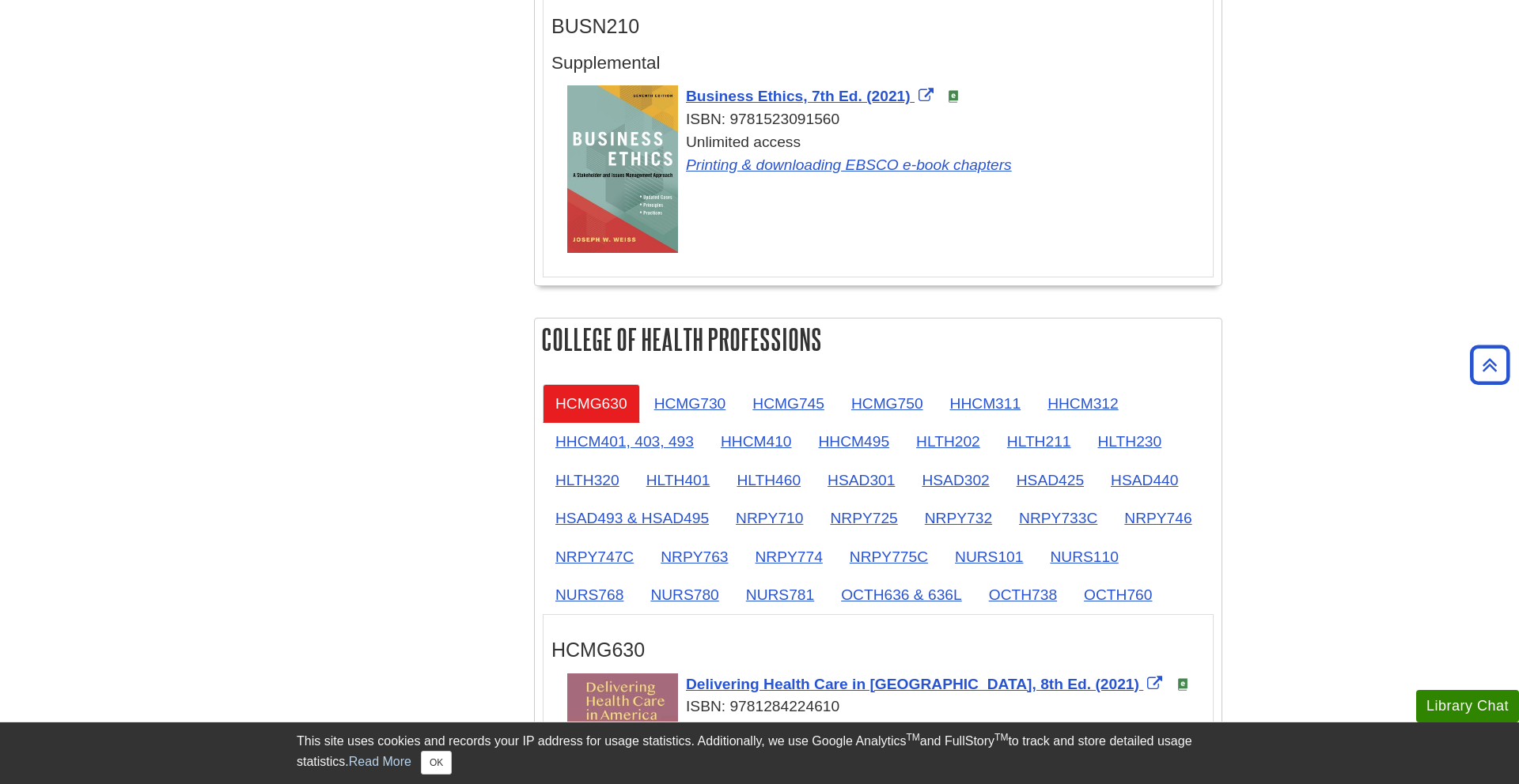
scroll to position [1377, 0]
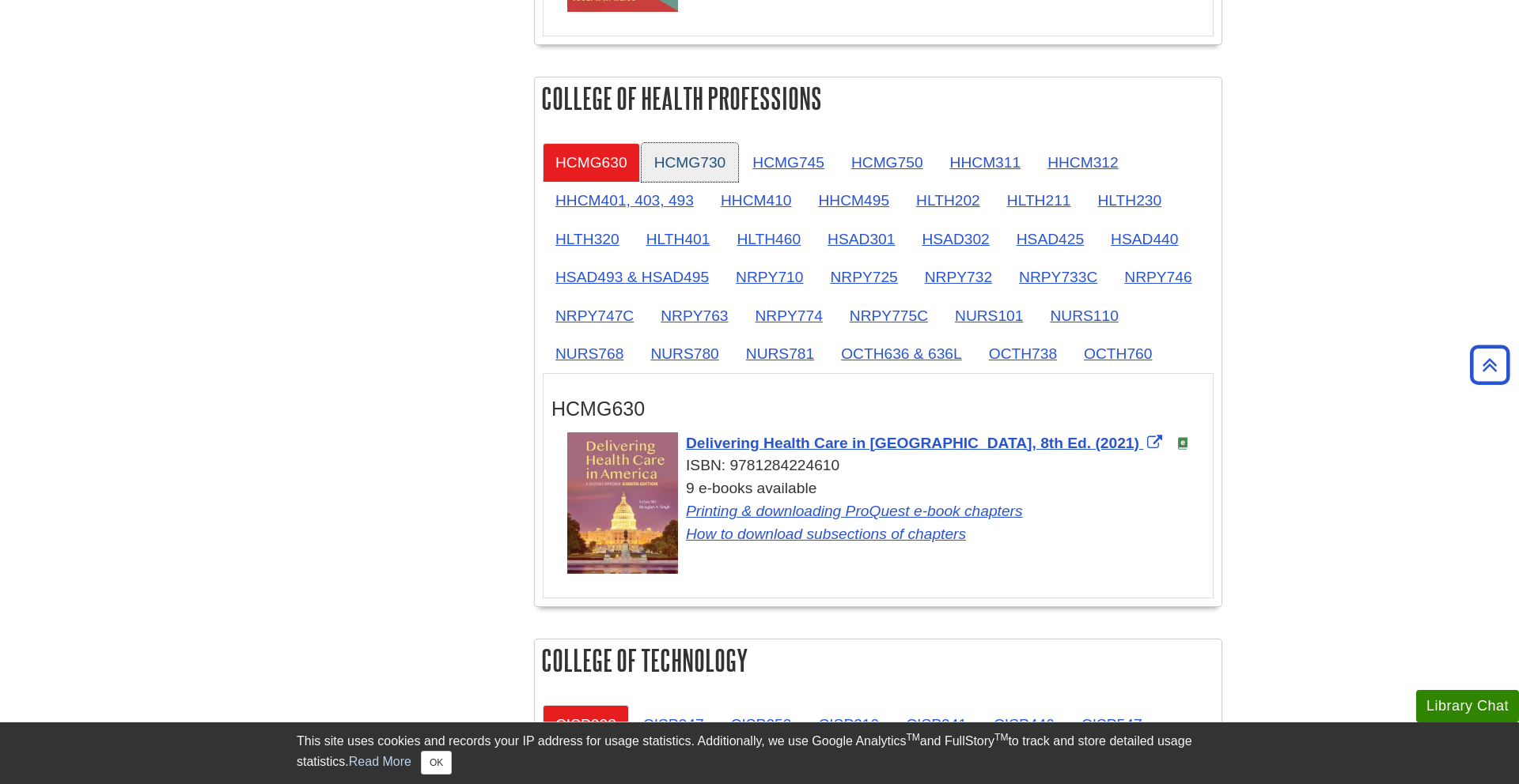
click at [679, 160] on link "HCMG730" at bounding box center [690, 162] width 97 height 39
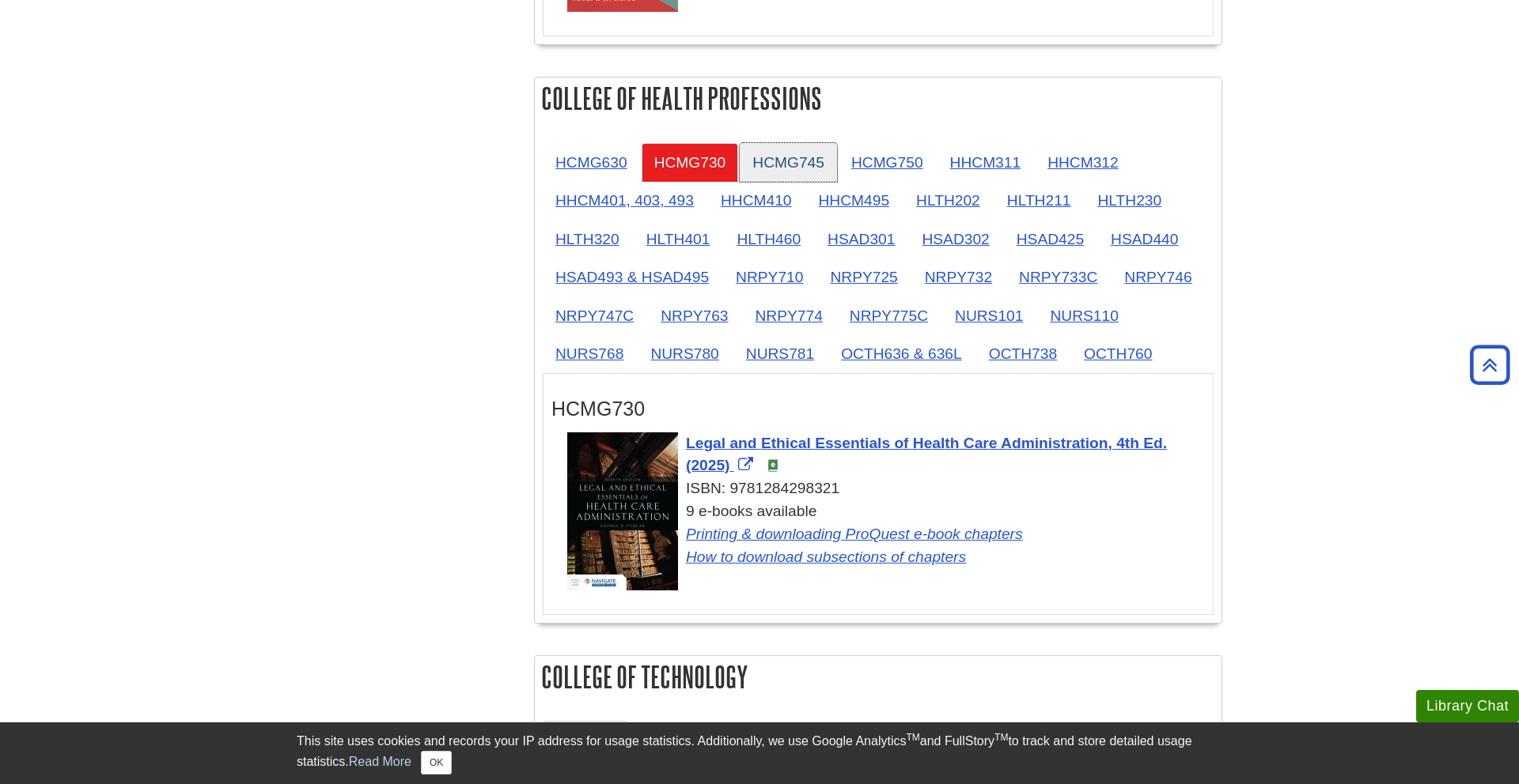
click at [813, 173] on link "HCMG745" at bounding box center [788, 162] width 97 height 39
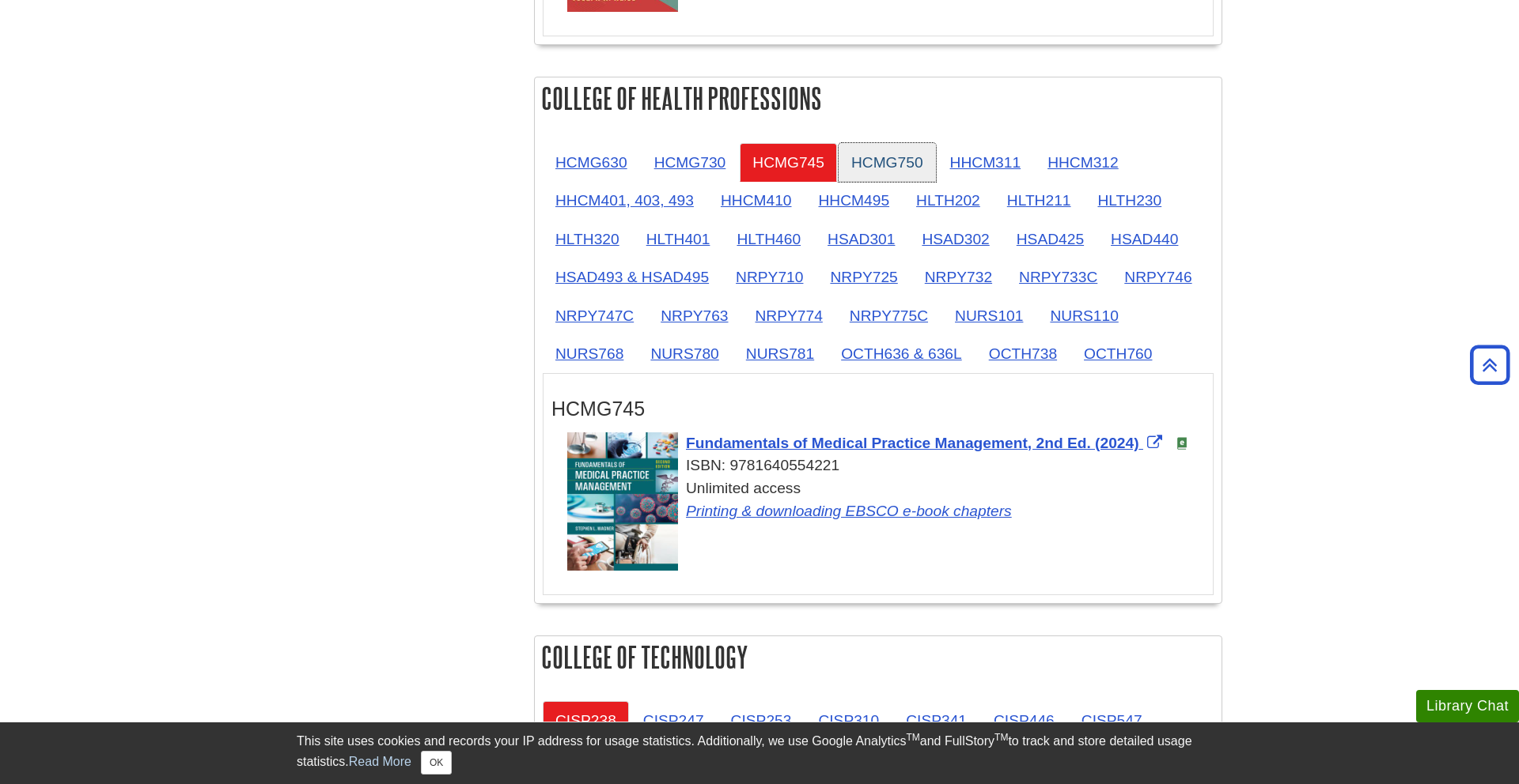
click at [884, 173] on link "HCMG750" at bounding box center [887, 162] width 97 height 39
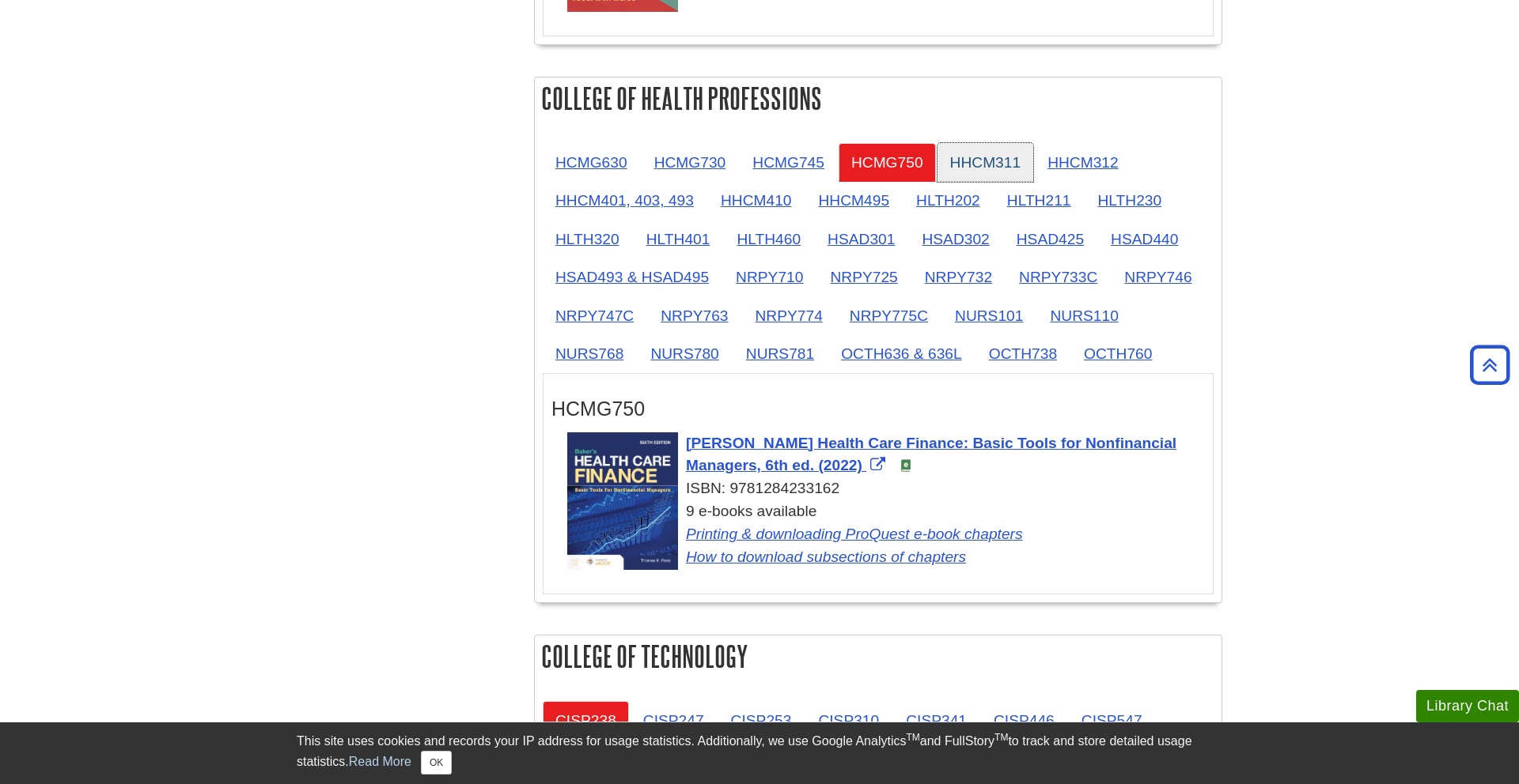
click at [985, 167] on link "HHCM311" at bounding box center [986, 162] width 96 height 39
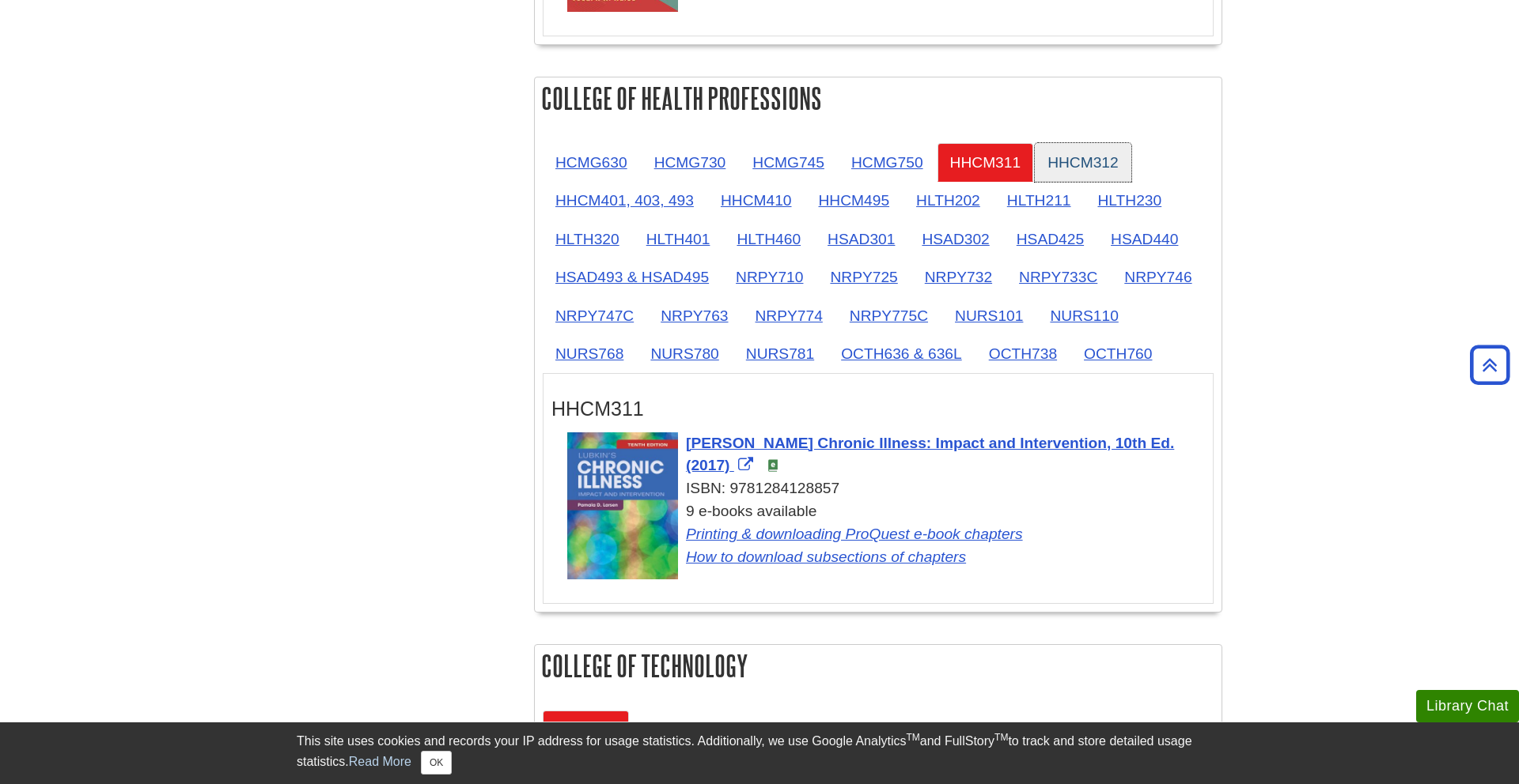
click at [1095, 175] on link "HHCM312" at bounding box center [1083, 162] width 96 height 39
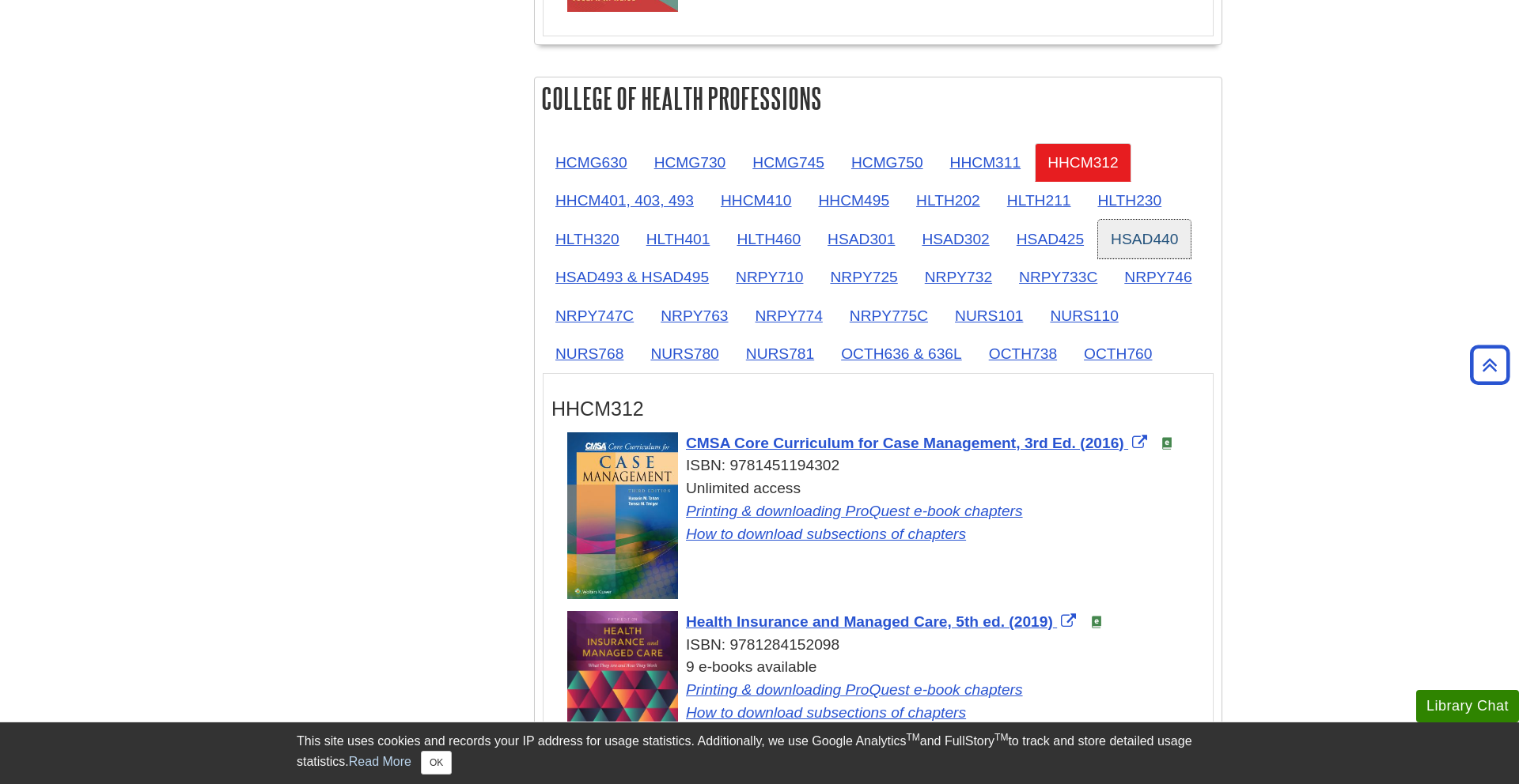
click at [1099, 221] on link "HSAD440" at bounding box center [1144, 239] width 93 height 39
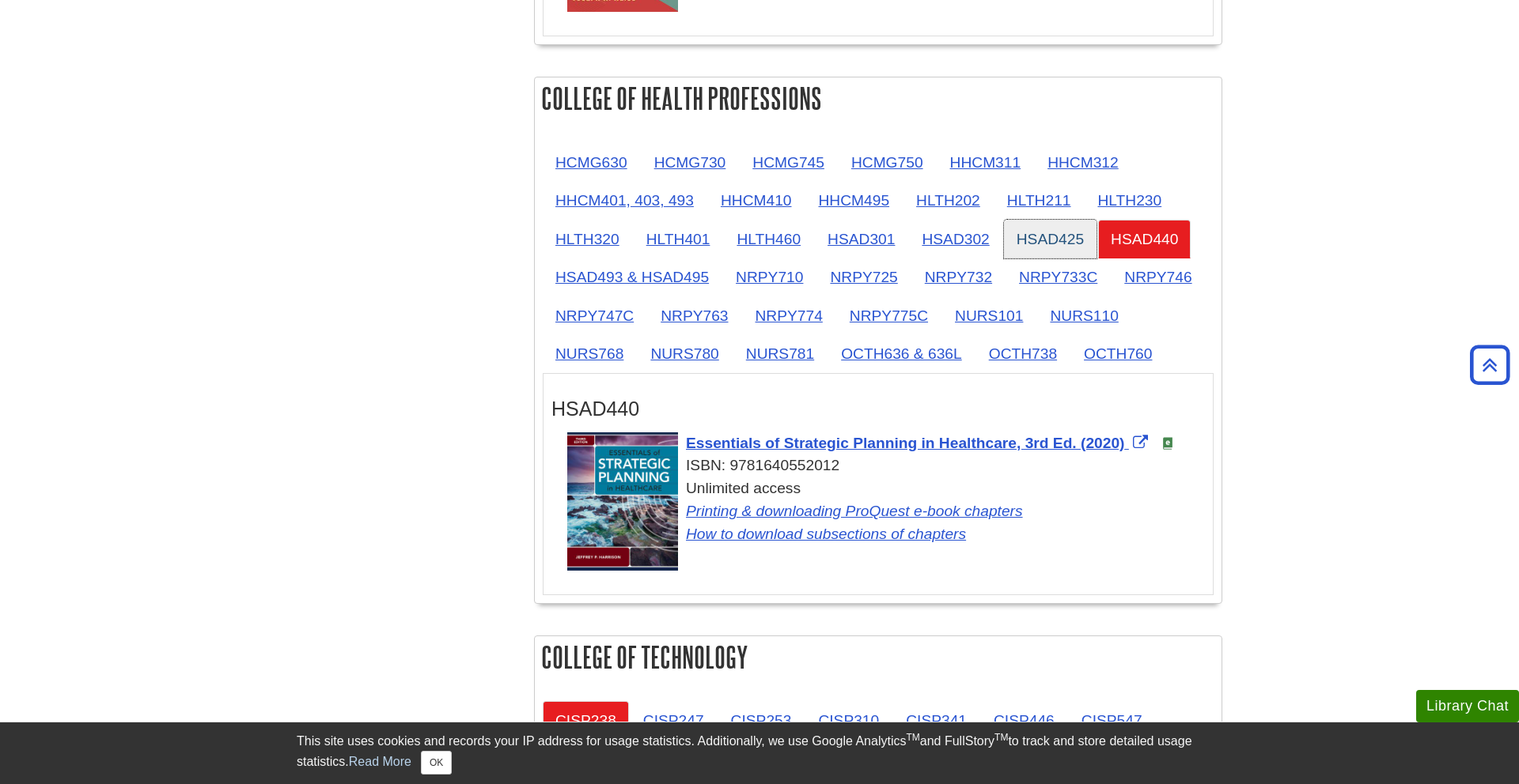
click at [1034, 239] on link "HSAD425" at bounding box center [1050, 239] width 93 height 39
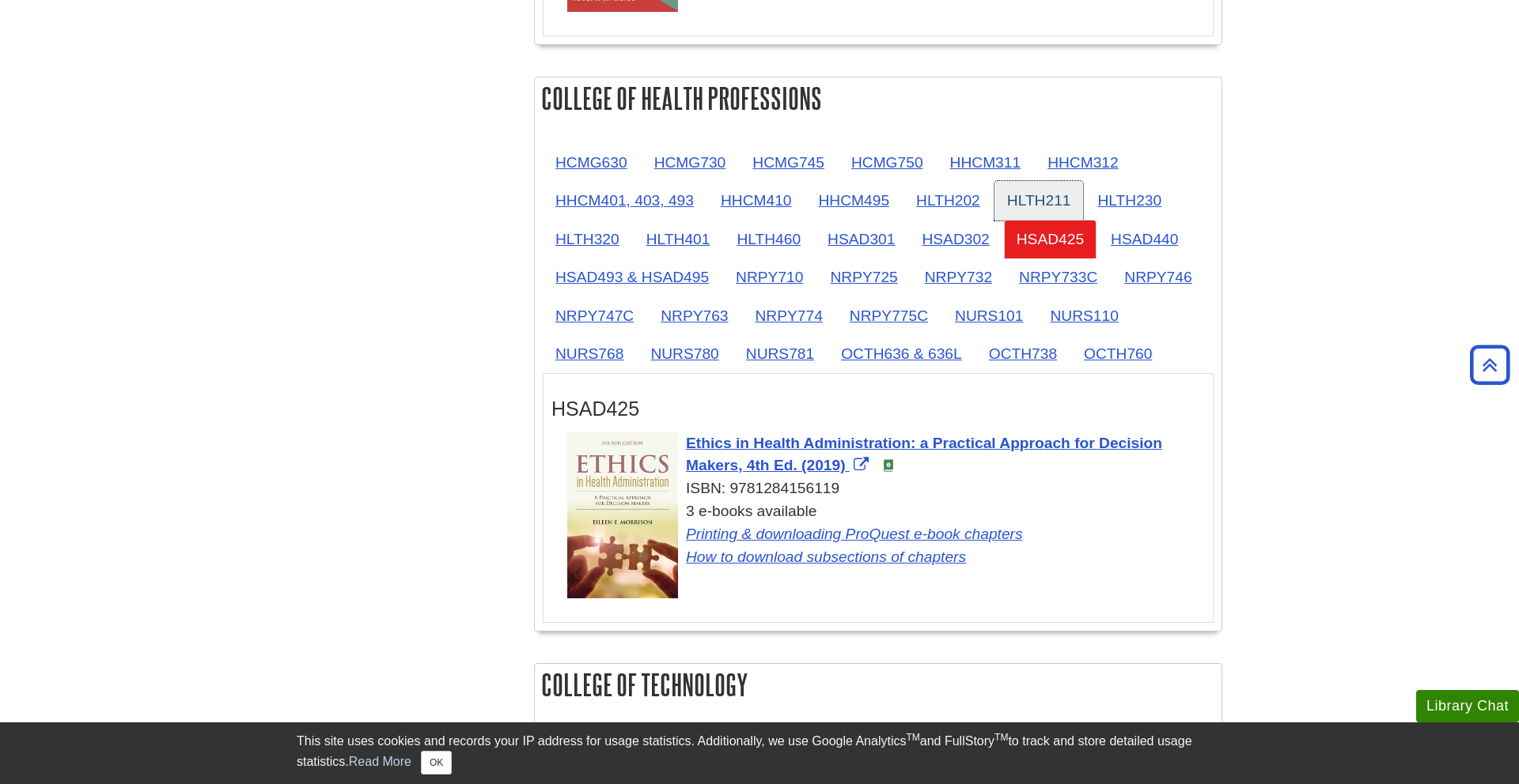
click at [1024, 205] on link "HLTH211" at bounding box center [1039, 200] width 90 height 39
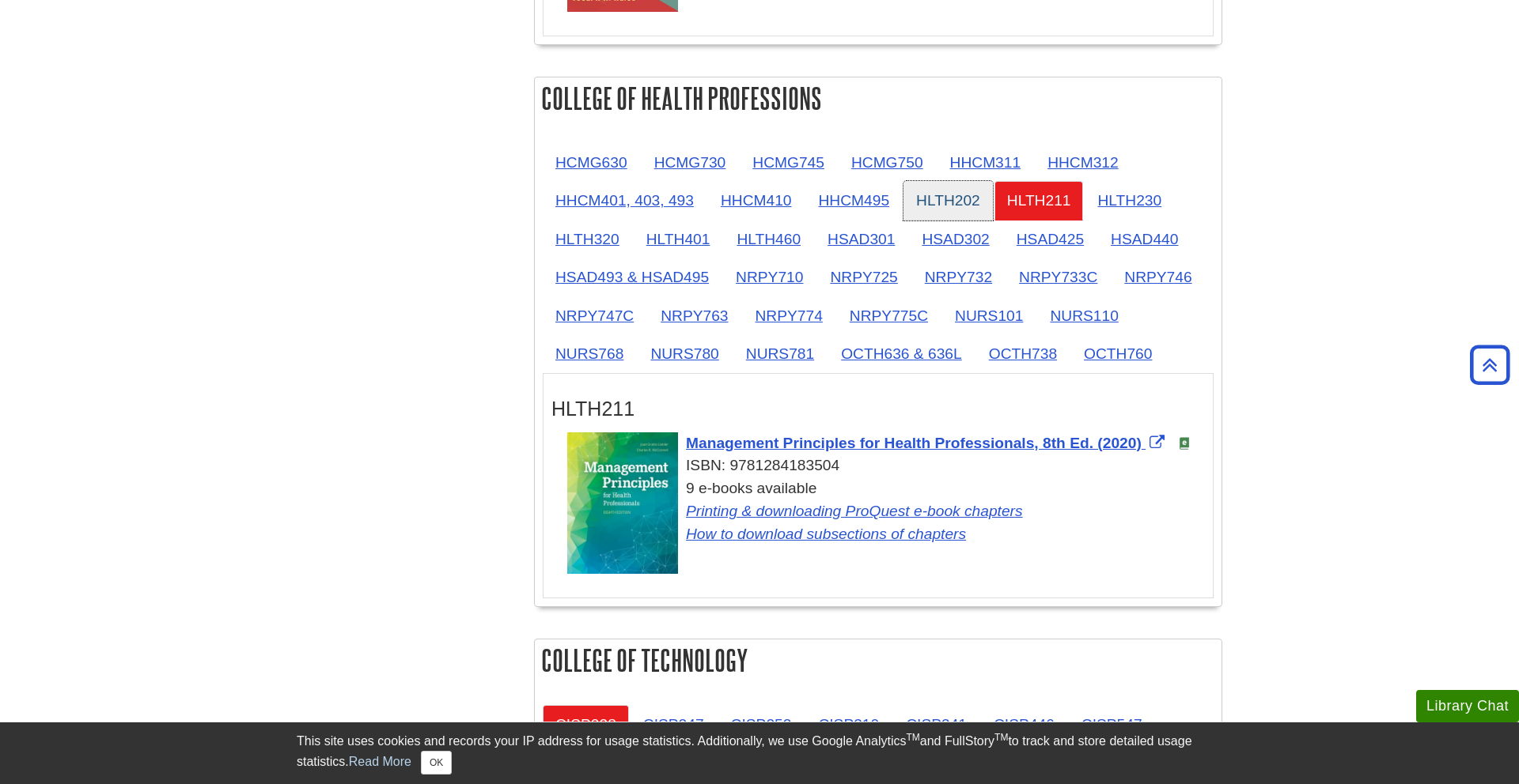
click at [915, 209] on link "HLTH202" at bounding box center [948, 200] width 90 height 39
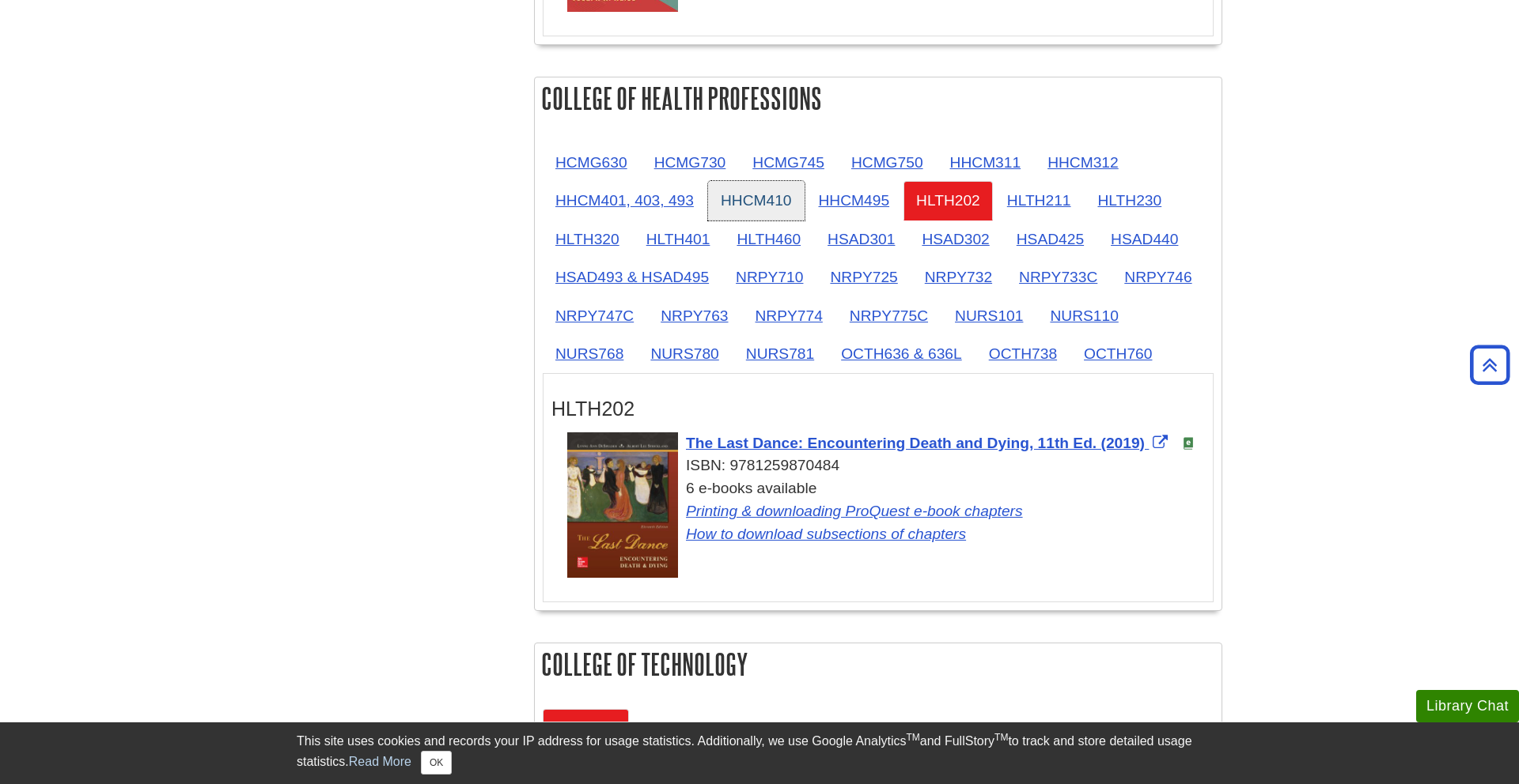
click at [789, 205] on link "HHCM410" at bounding box center [756, 200] width 96 height 39
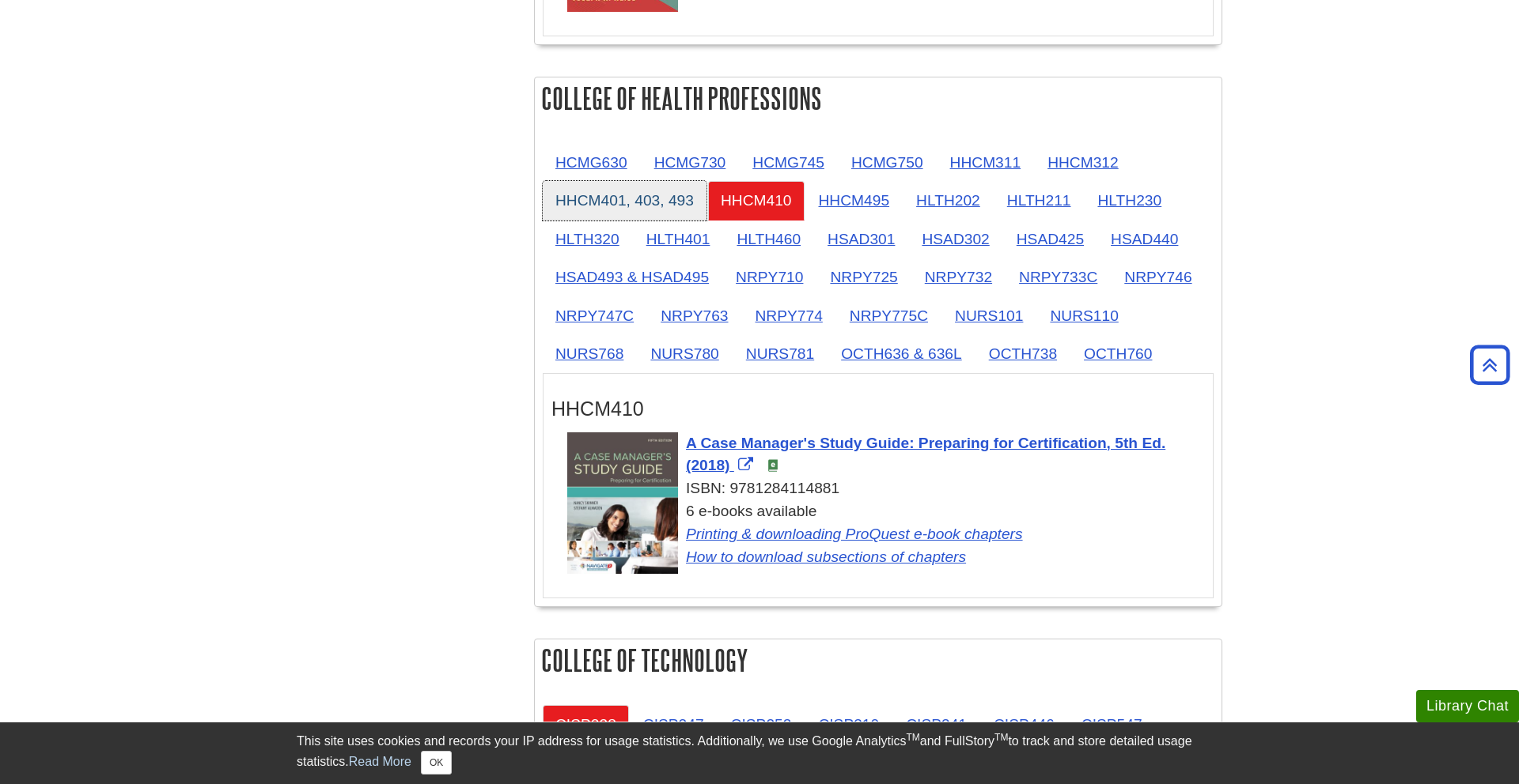
click at [699, 208] on link "HHCM401, 403, 493" at bounding box center [625, 200] width 164 height 39
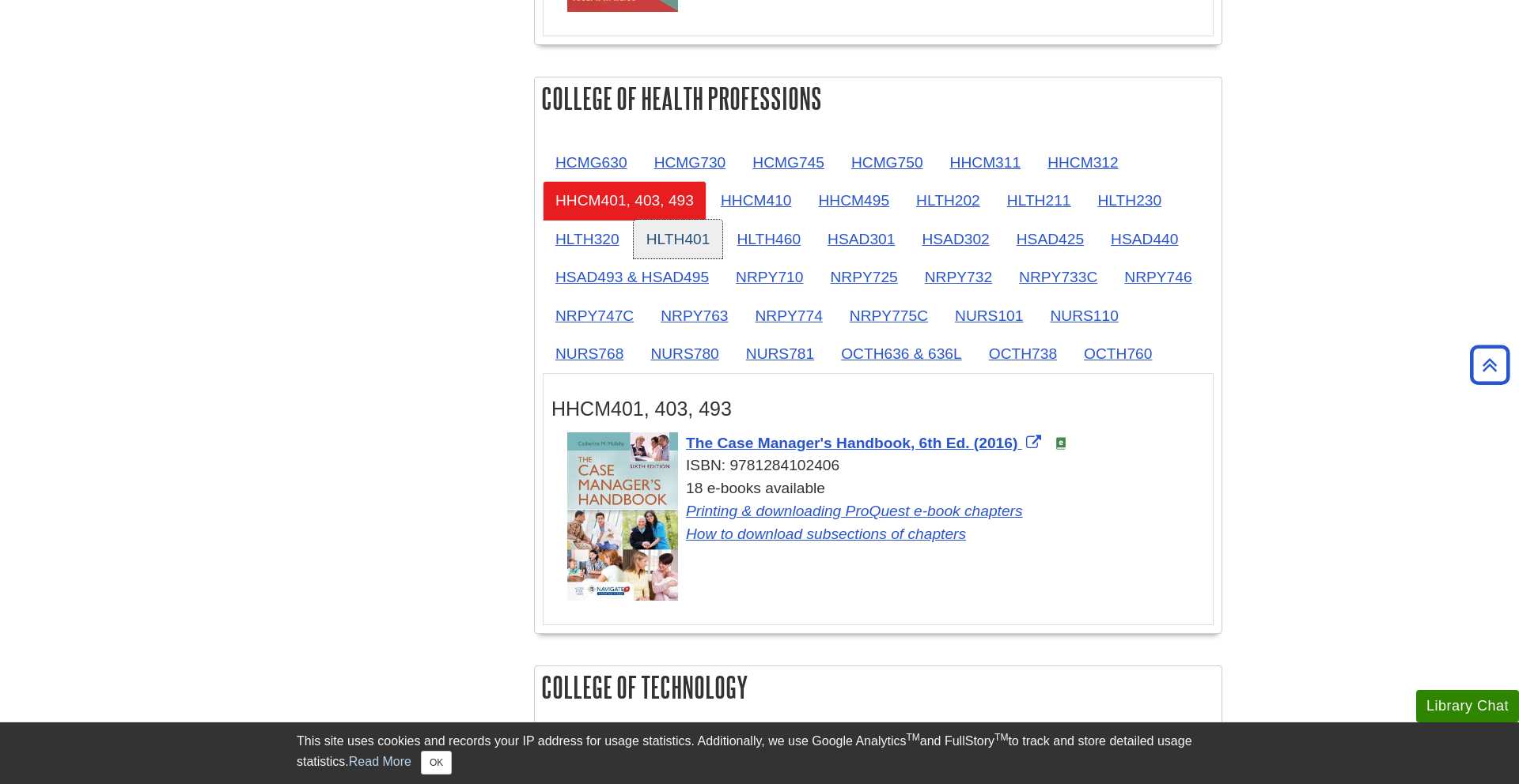
click at [644, 249] on link "HLTH401" at bounding box center [678, 239] width 90 height 39
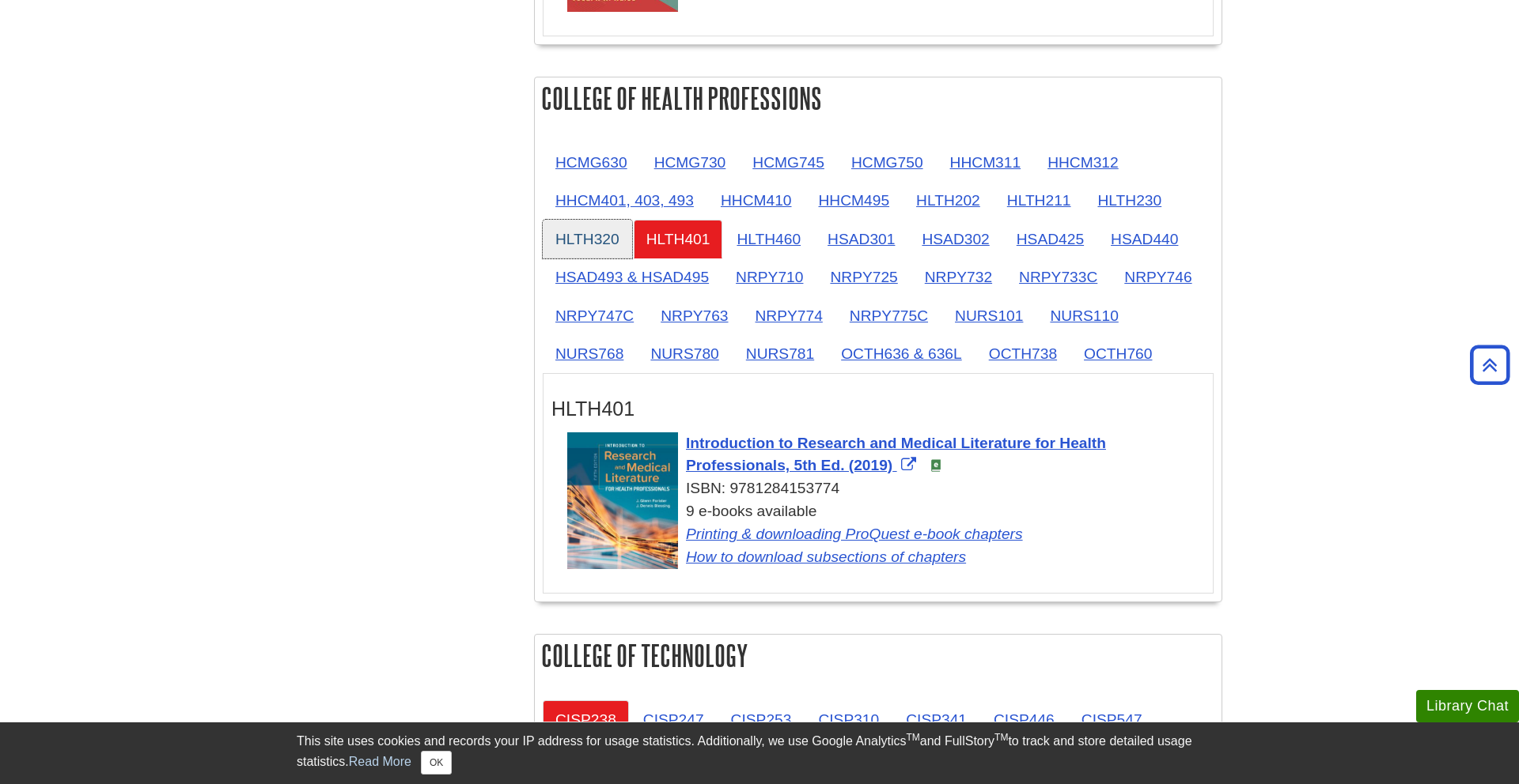
click at [592, 240] on link "HLTH320" at bounding box center [588, 239] width 90 height 39
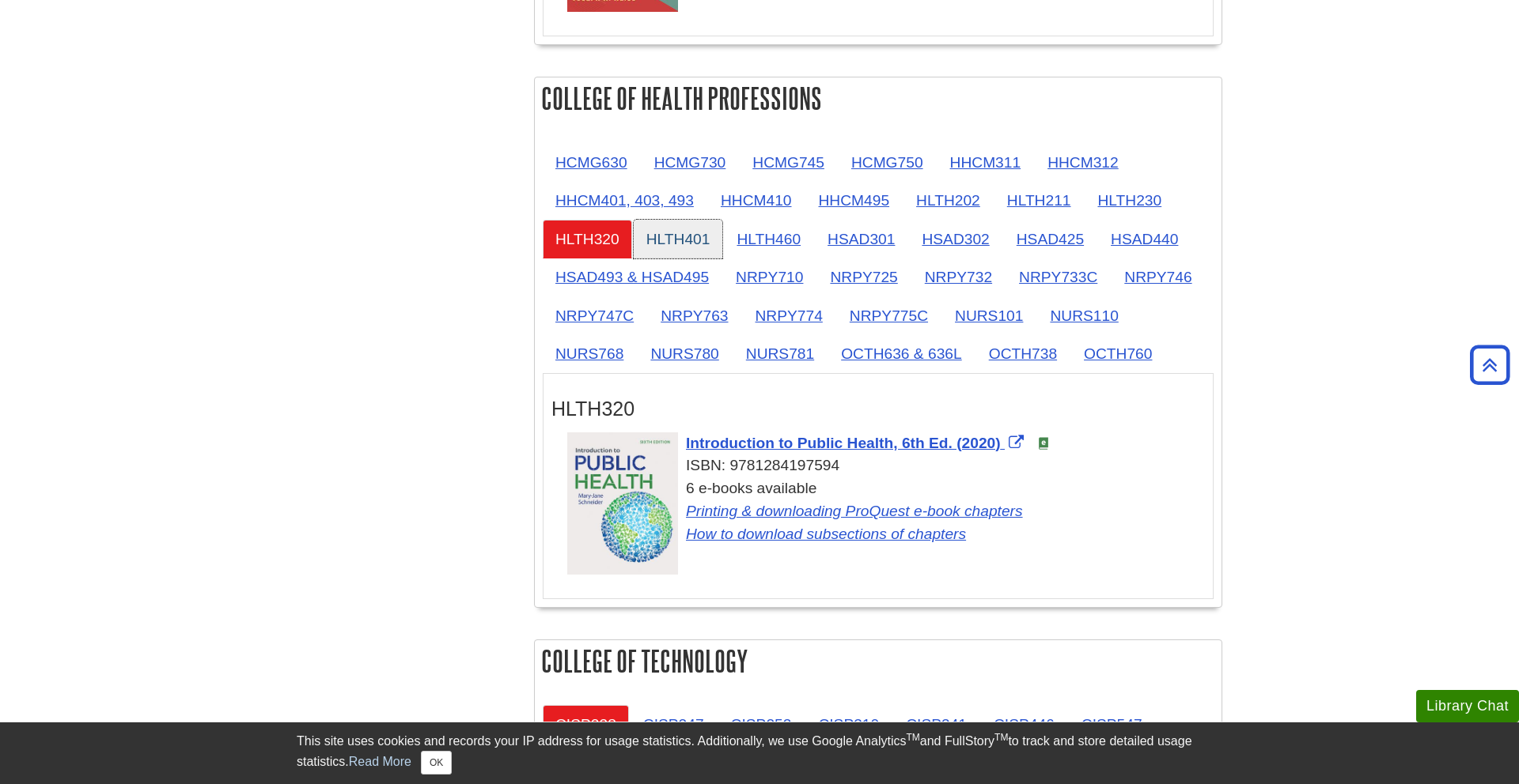
click at [665, 243] on link "HLTH401" at bounding box center [678, 239] width 90 height 39
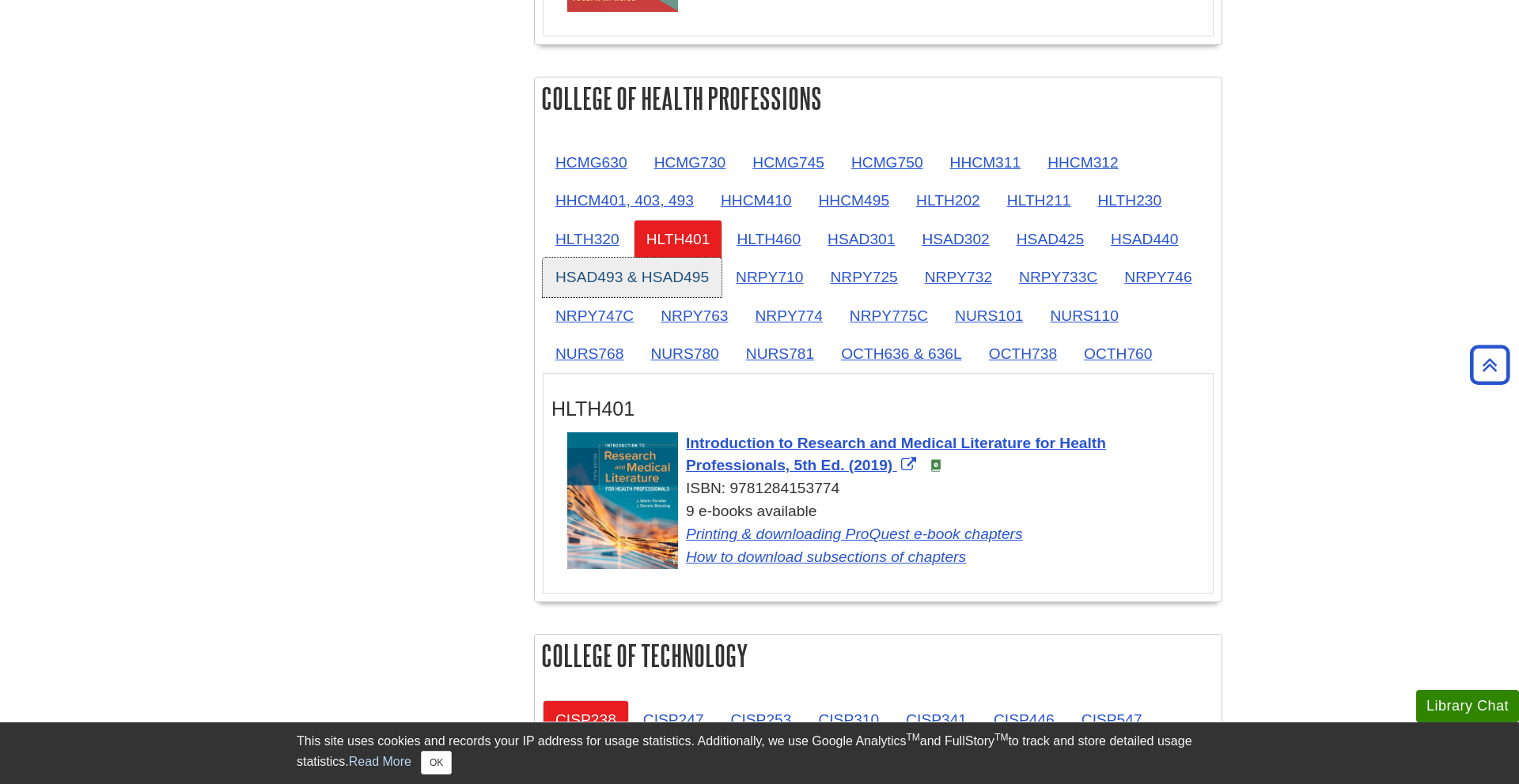
click at [670, 261] on link "HSAD493 & HSAD495" at bounding box center [632, 276] width 179 height 39
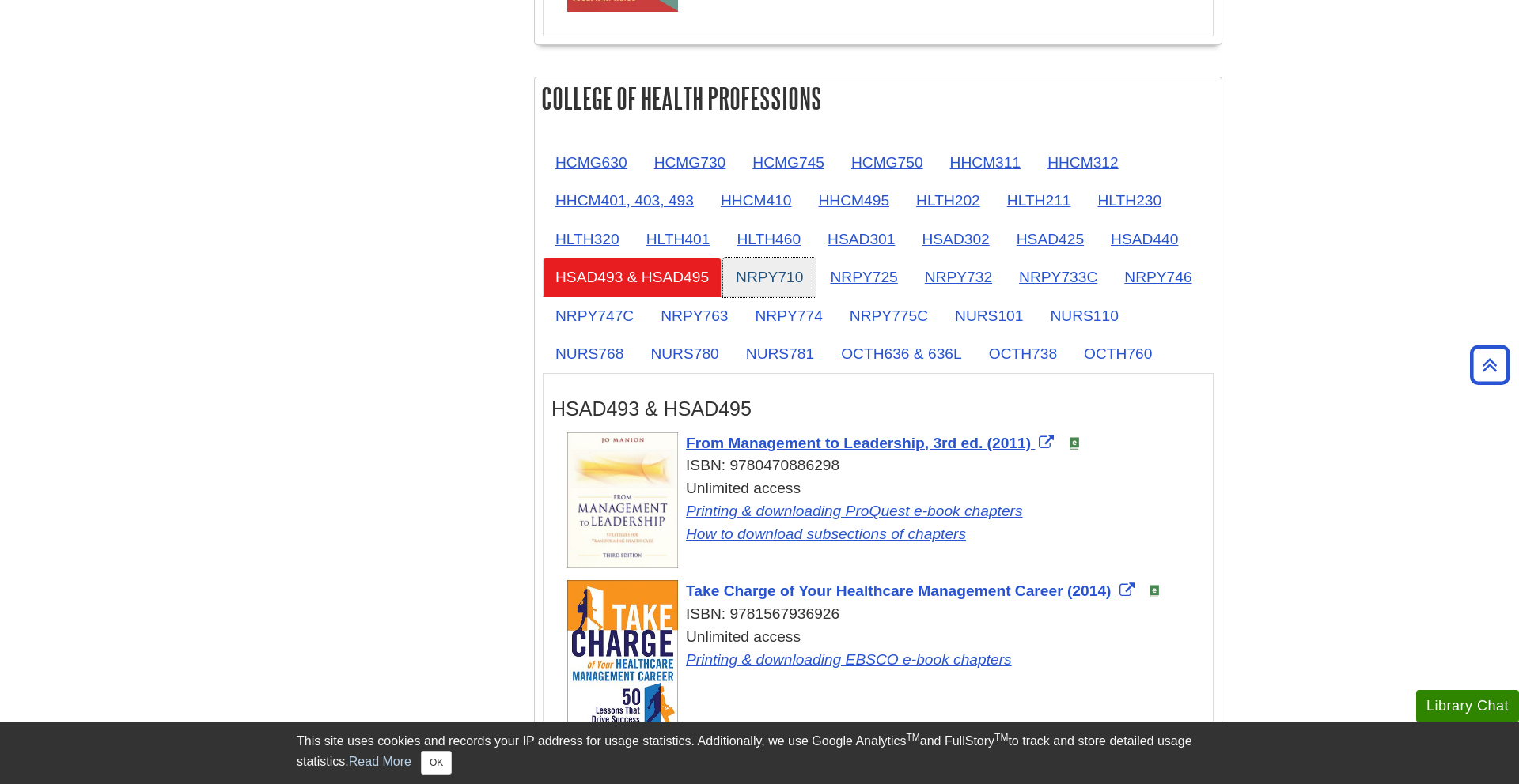
click at [795, 273] on link "NRPY710" at bounding box center [769, 276] width 93 height 39
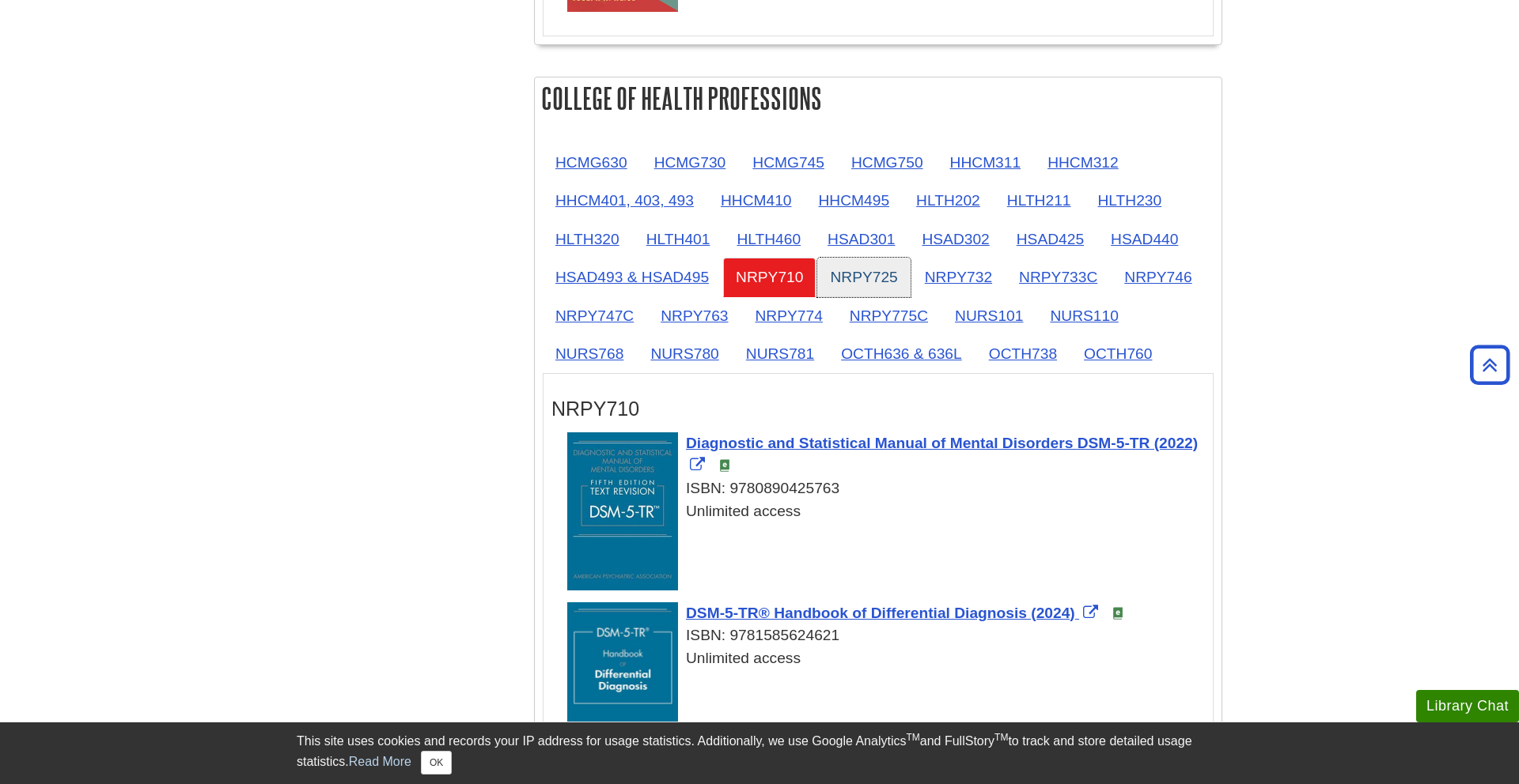
click at [882, 294] on link "NRPY725" at bounding box center [863, 276] width 93 height 39
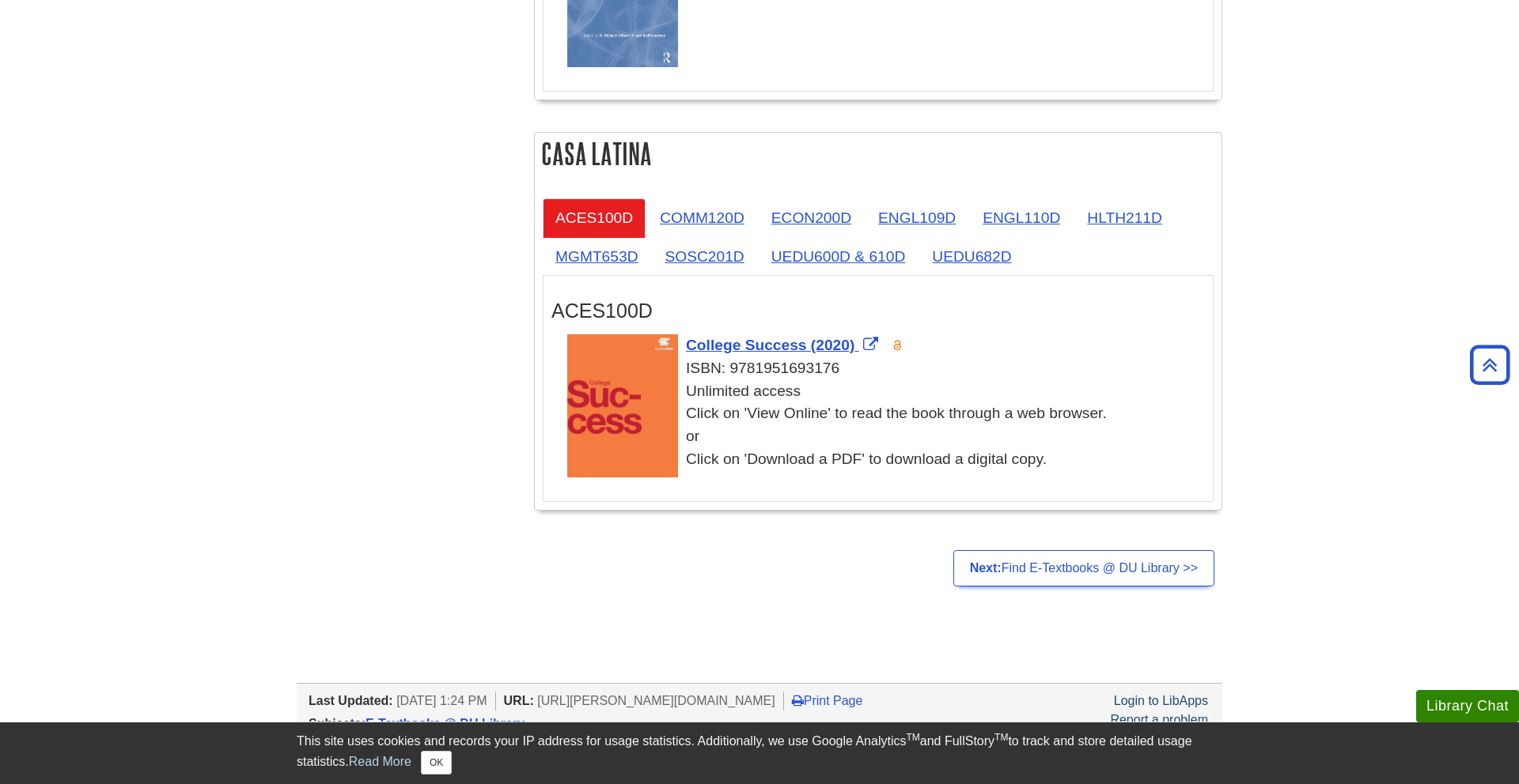
scroll to position [3025, 0]
